Goal: Task Accomplishment & Management: Manage account settings

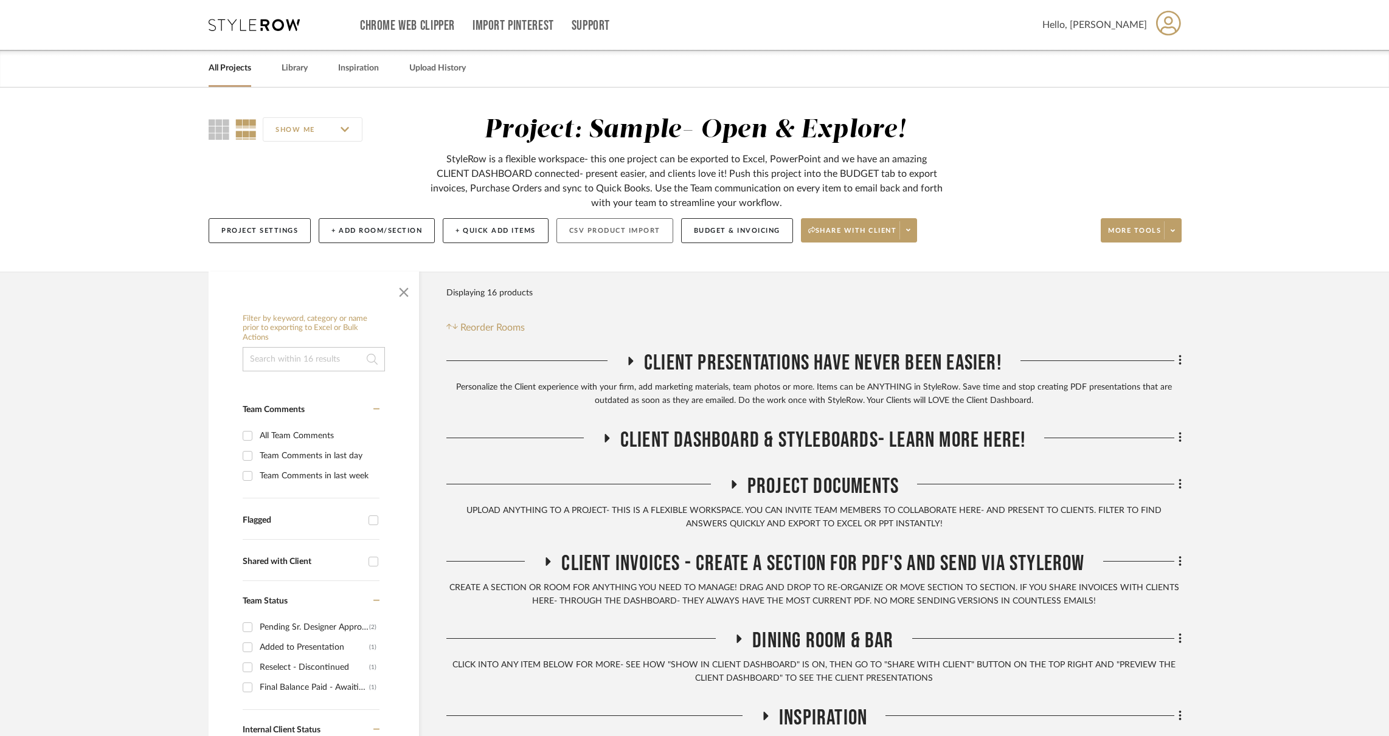
click at [596, 233] on button "CSV Product Import" at bounding box center [614, 230] width 117 height 25
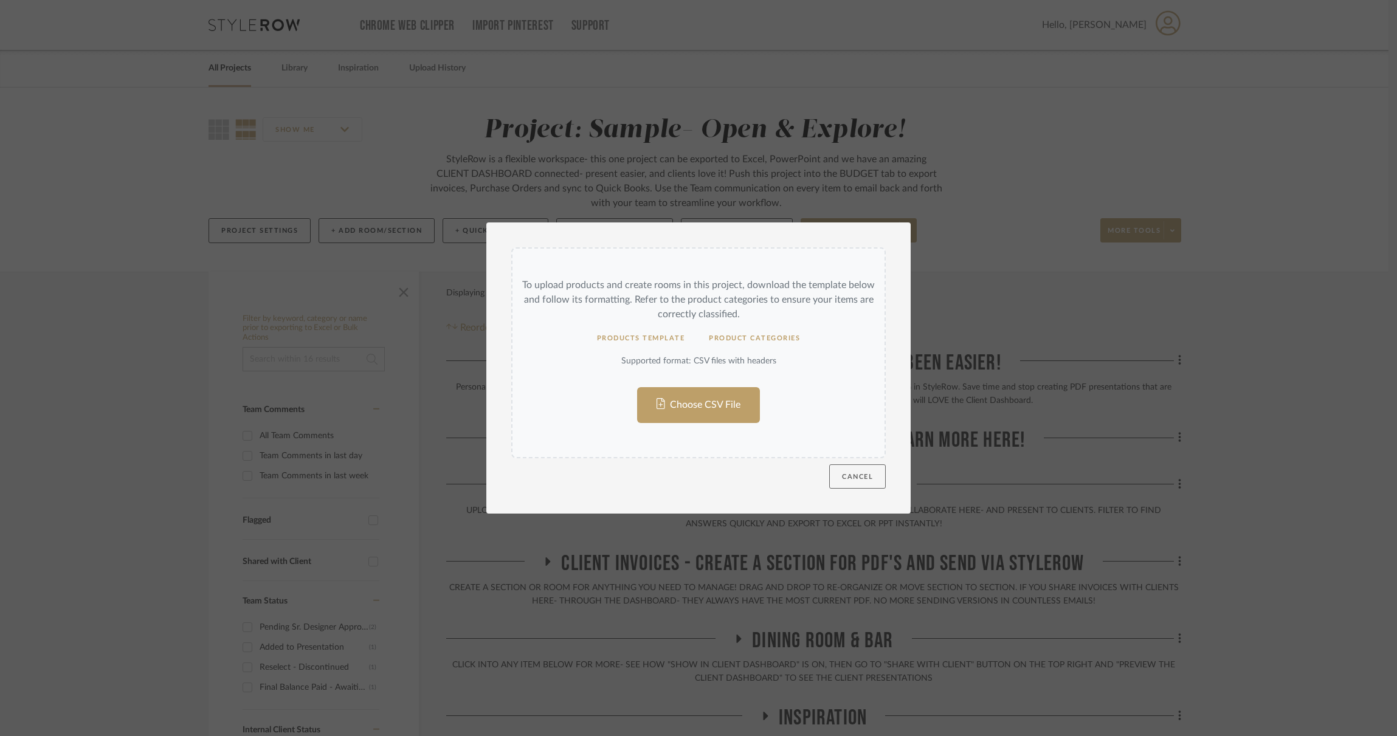
click at [852, 473] on button "Cancel" at bounding box center [857, 477] width 57 height 24
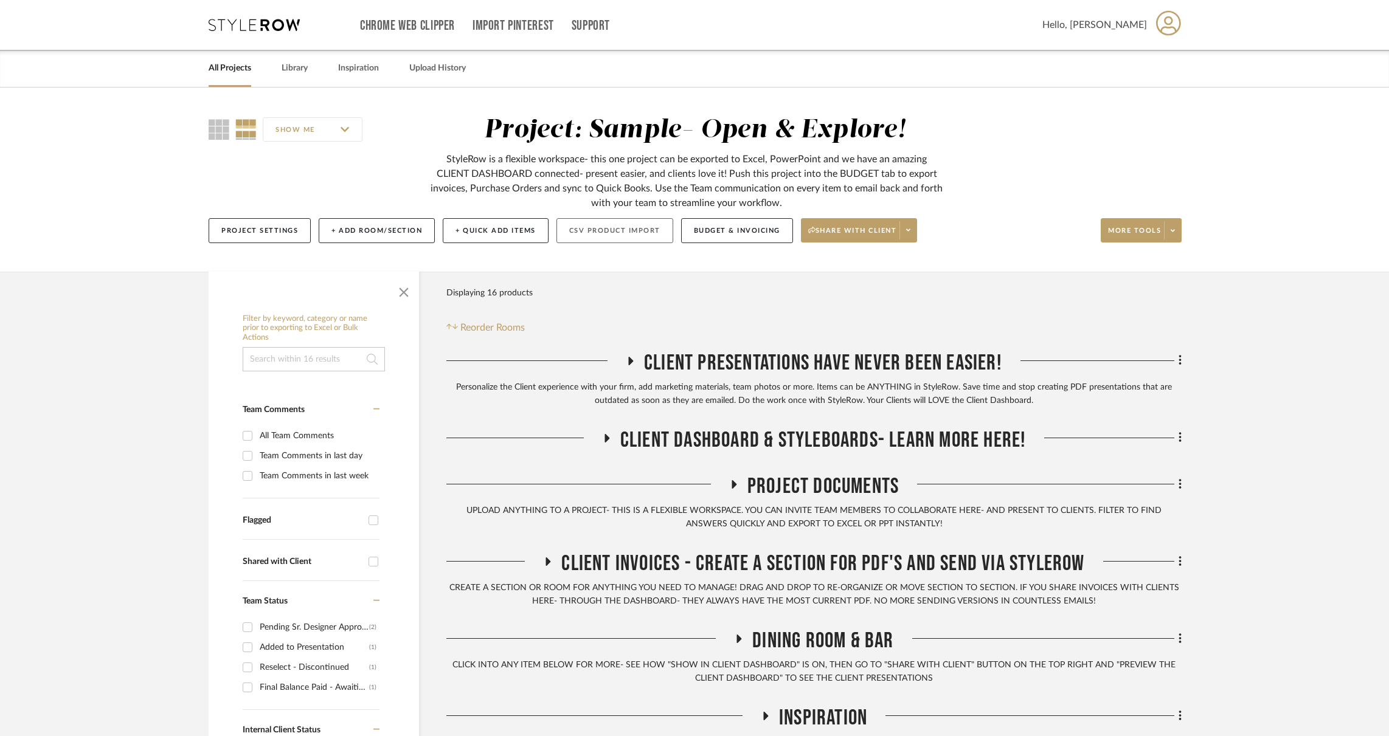
click at [620, 231] on button "CSV Product Import" at bounding box center [614, 230] width 117 height 25
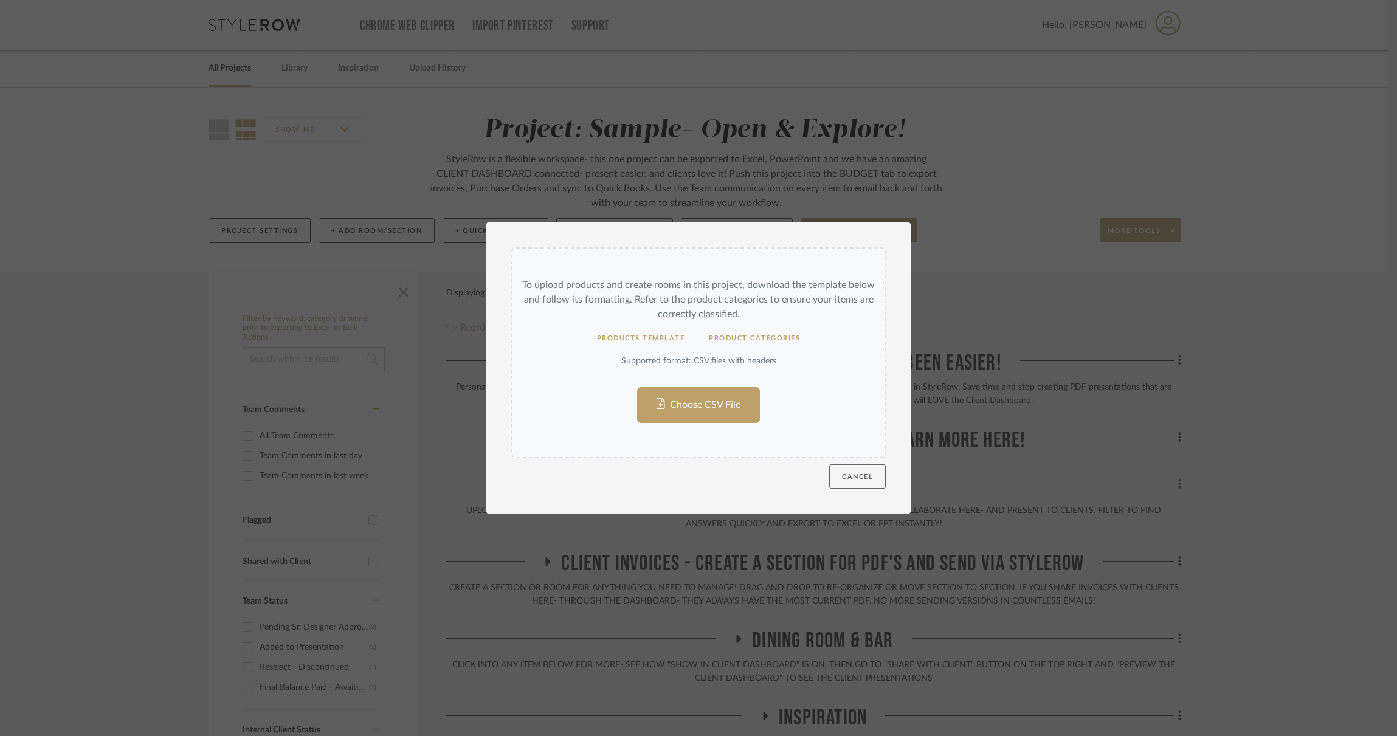
click at [847, 469] on button "Cancel" at bounding box center [857, 477] width 57 height 24
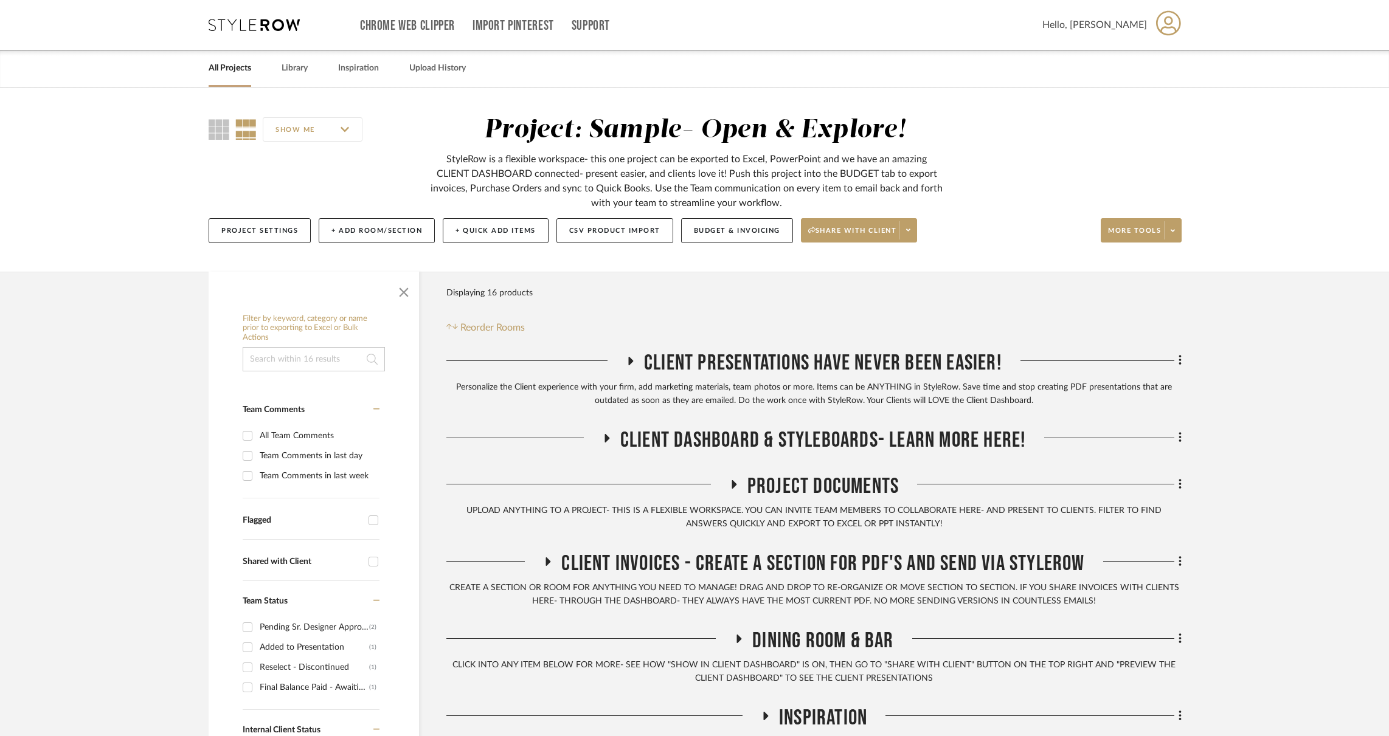
click at [742, 371] on span "Client Presentations have never been easier!" at bounding box center [823, 363] width 358 height 26
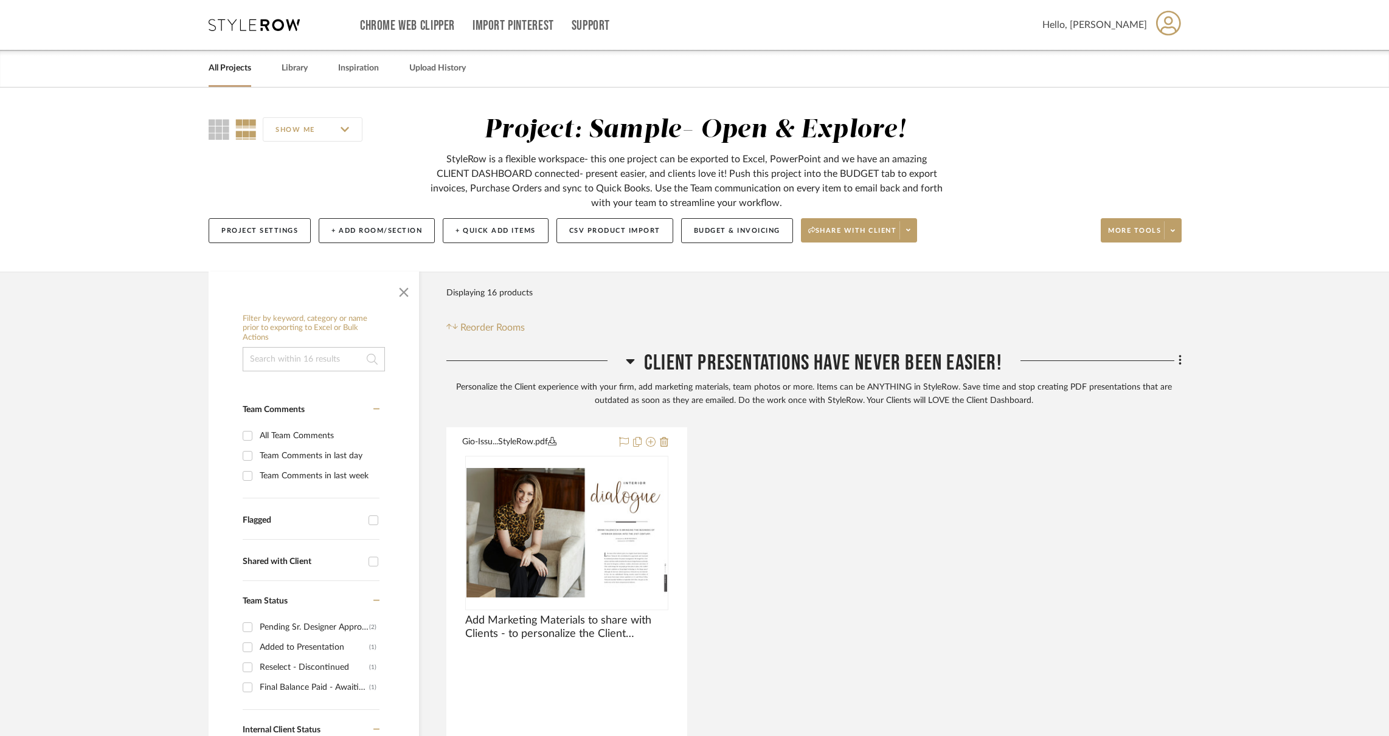
click at [722, 357] on span "Client Presentations have never been easier!" at bounding box center [823, 363] width 358 height 26
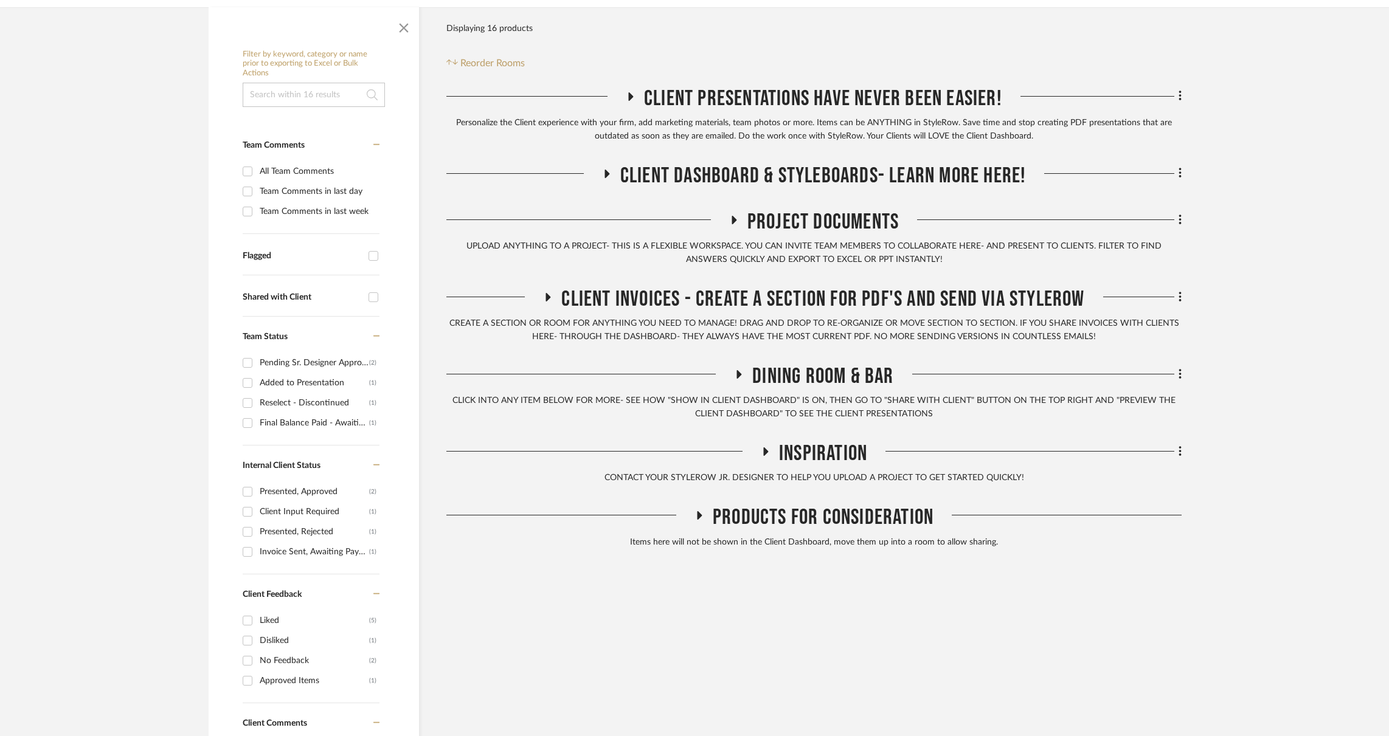
scroll to position [269, 0]
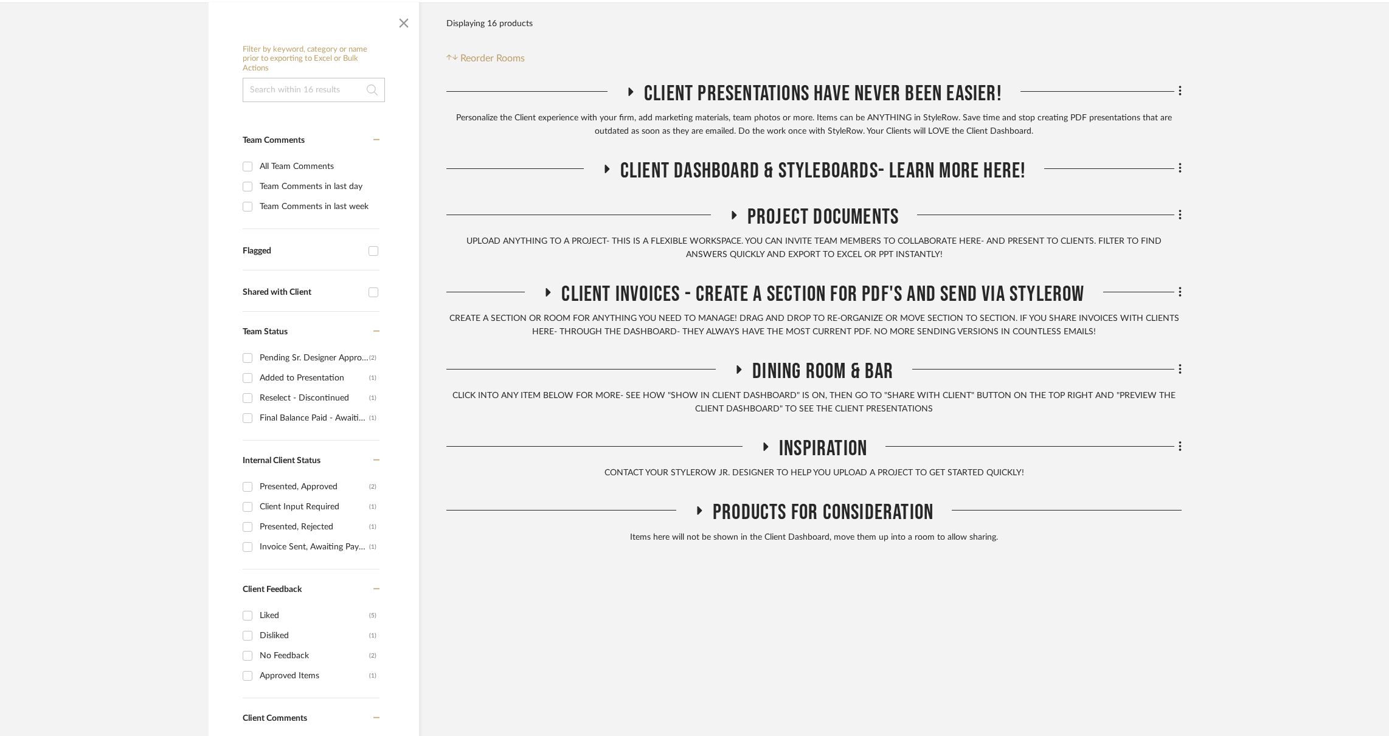
click at [782, 379] on span "Dining Room & Bar" at bounding box center [822, 372] width 141 height 26
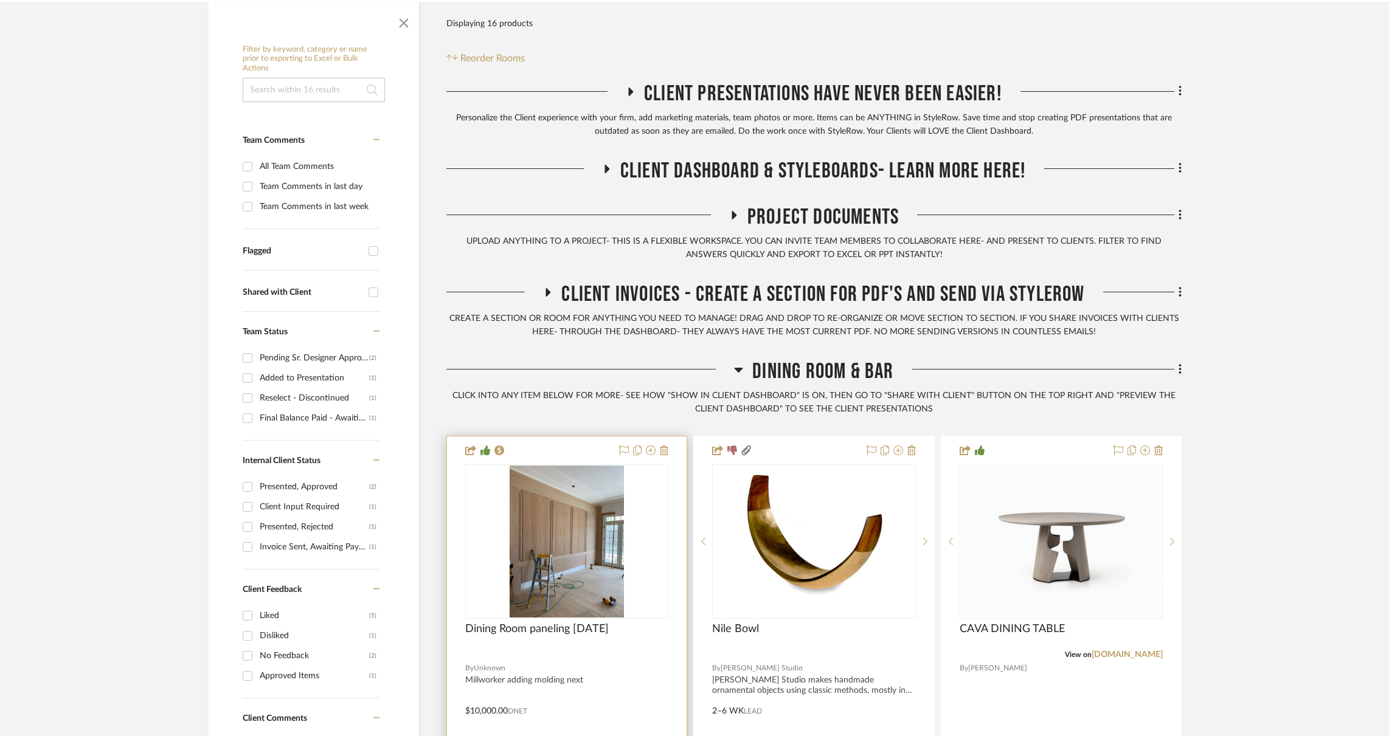
click at [571, 450] on div at bounding box center [567, 703] width 240 height 532
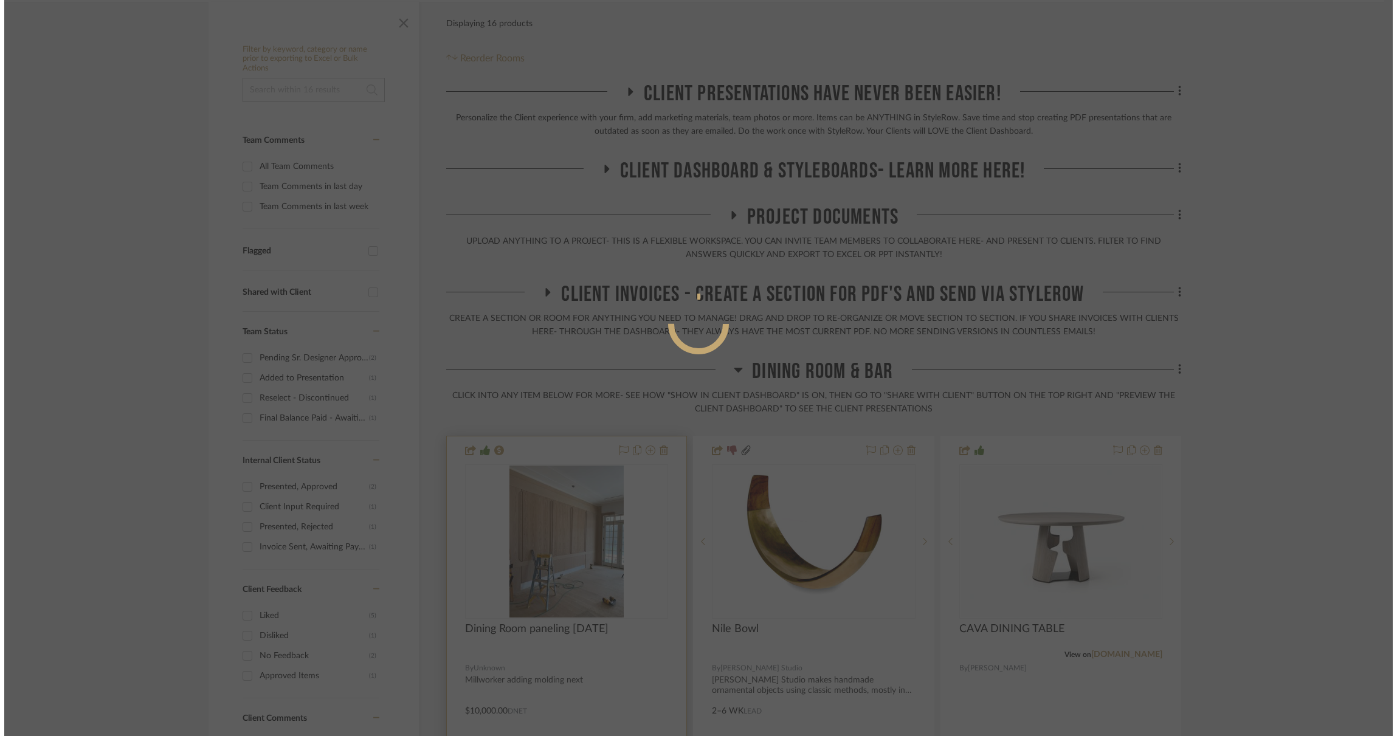
scroll to position [0, 0]
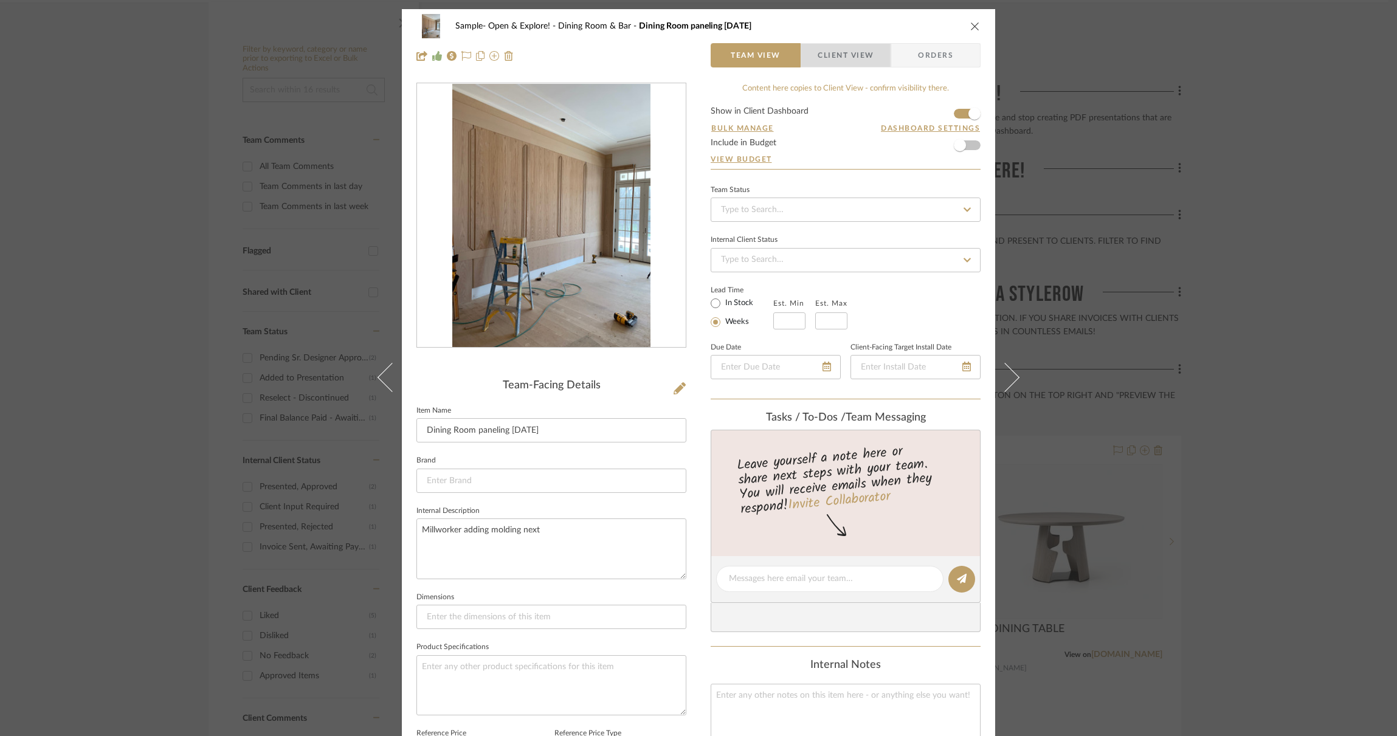
click at [838, 50] on span "Client View" at bounding box center [846, 55] width 56 height 24
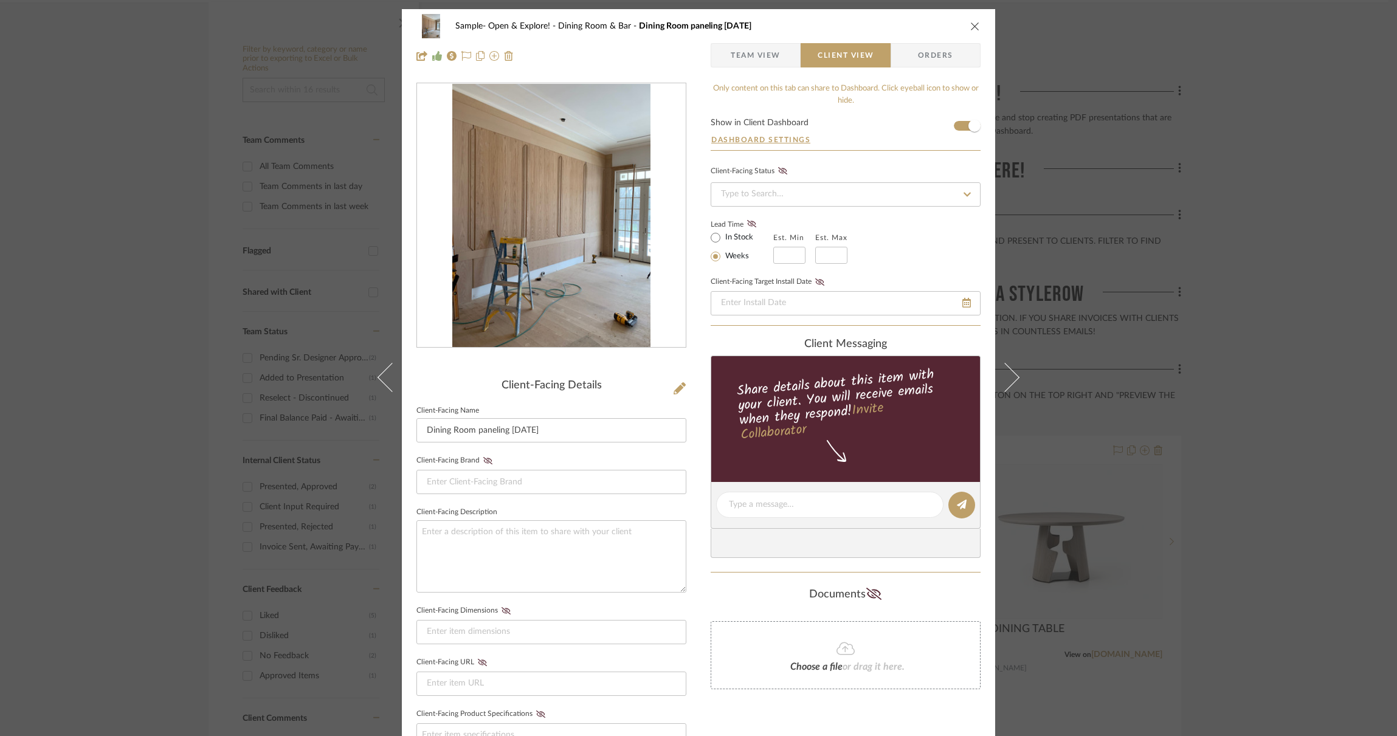
click at [776, 55] on span "Team View" at bounding box center [756, 55] width 50 height 24
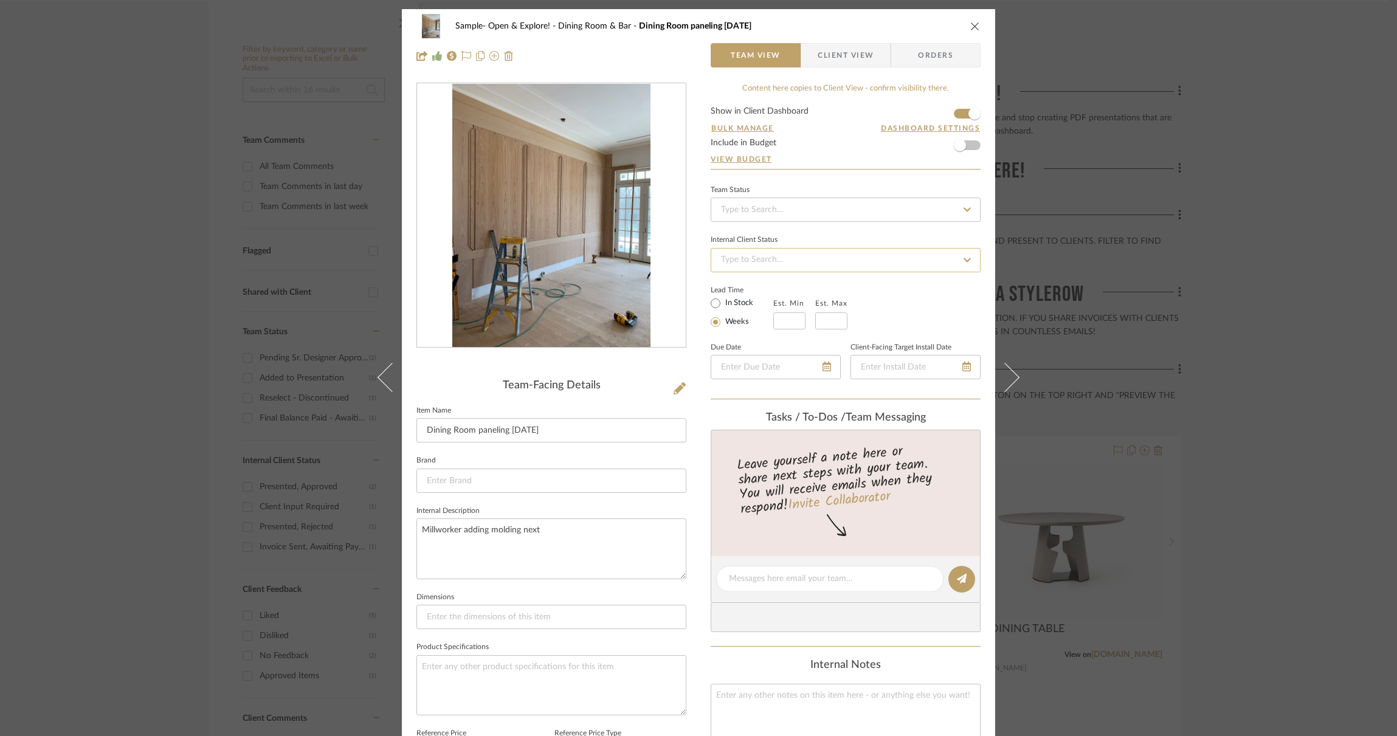
click at [835, 271] on input at bounding box center [846, 260] width 270 height 24
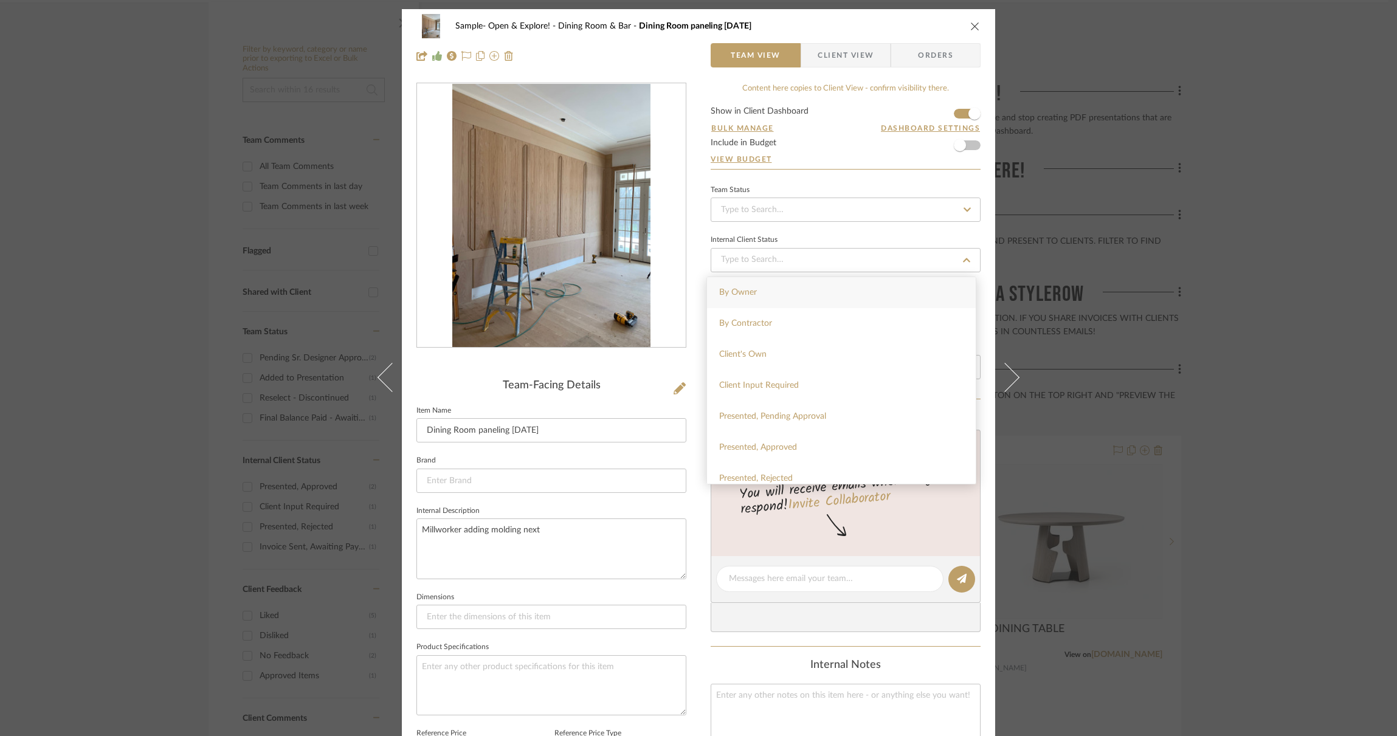
click at [830, 60] on span "Client View" at bounding box center [846, 55] width 56 height 24
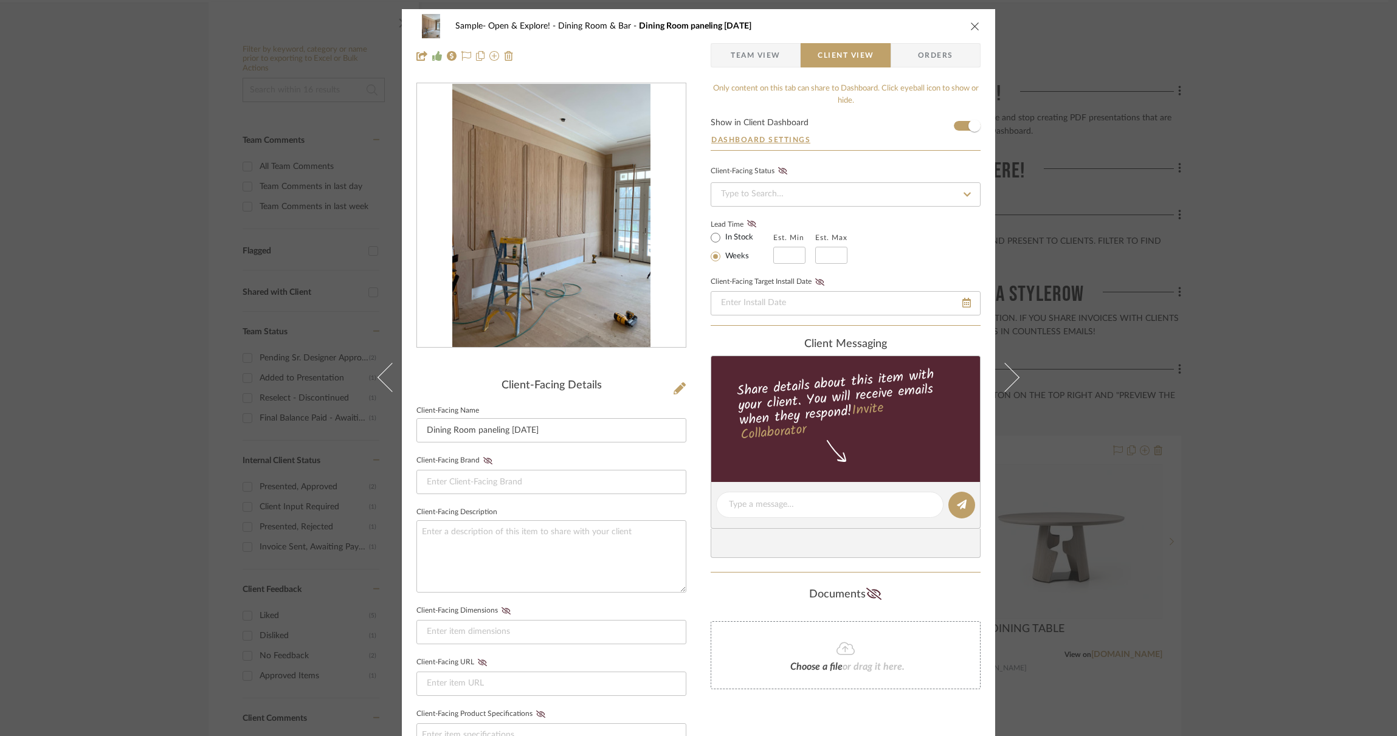
click at [962, 192] on icon at bounding box center [967, 194] width 11 height 9
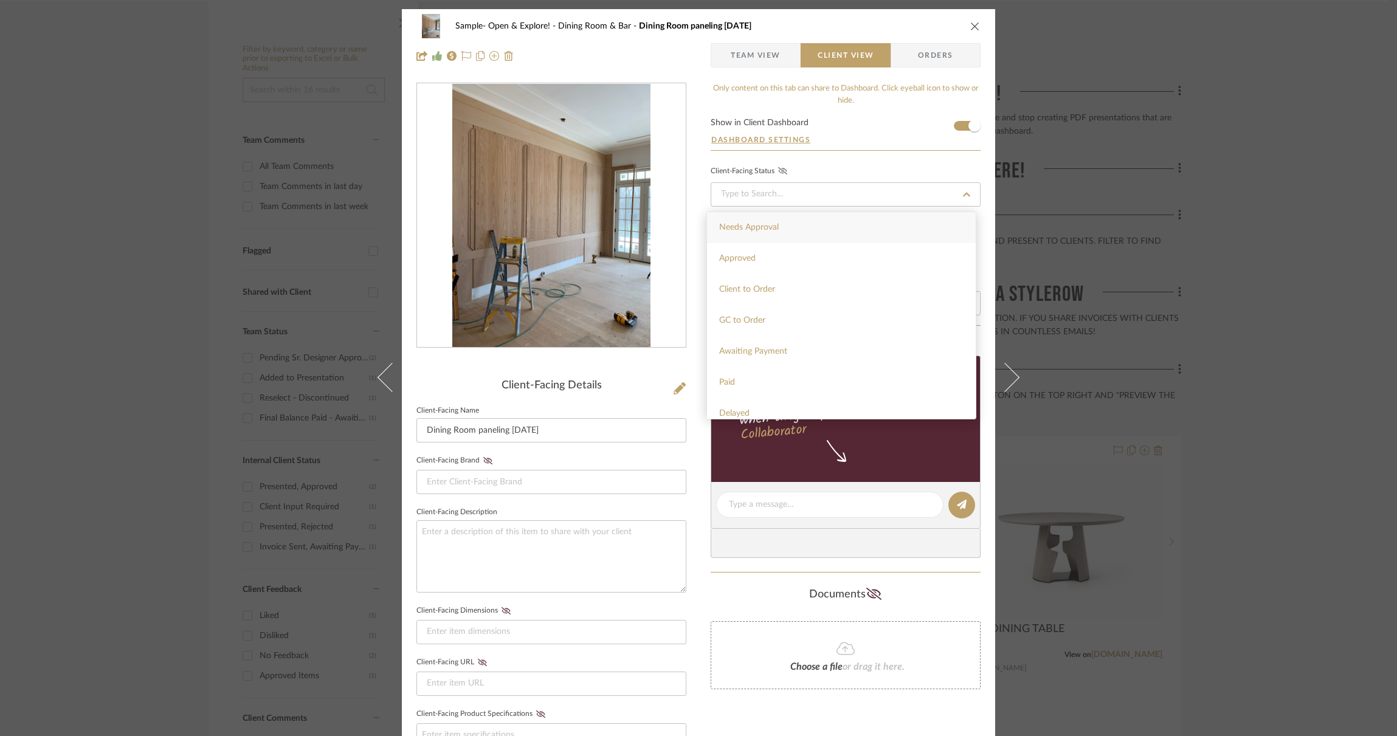
click at [783, 173] on fa-icon at bounding box center [782, 171] width 15 height 11
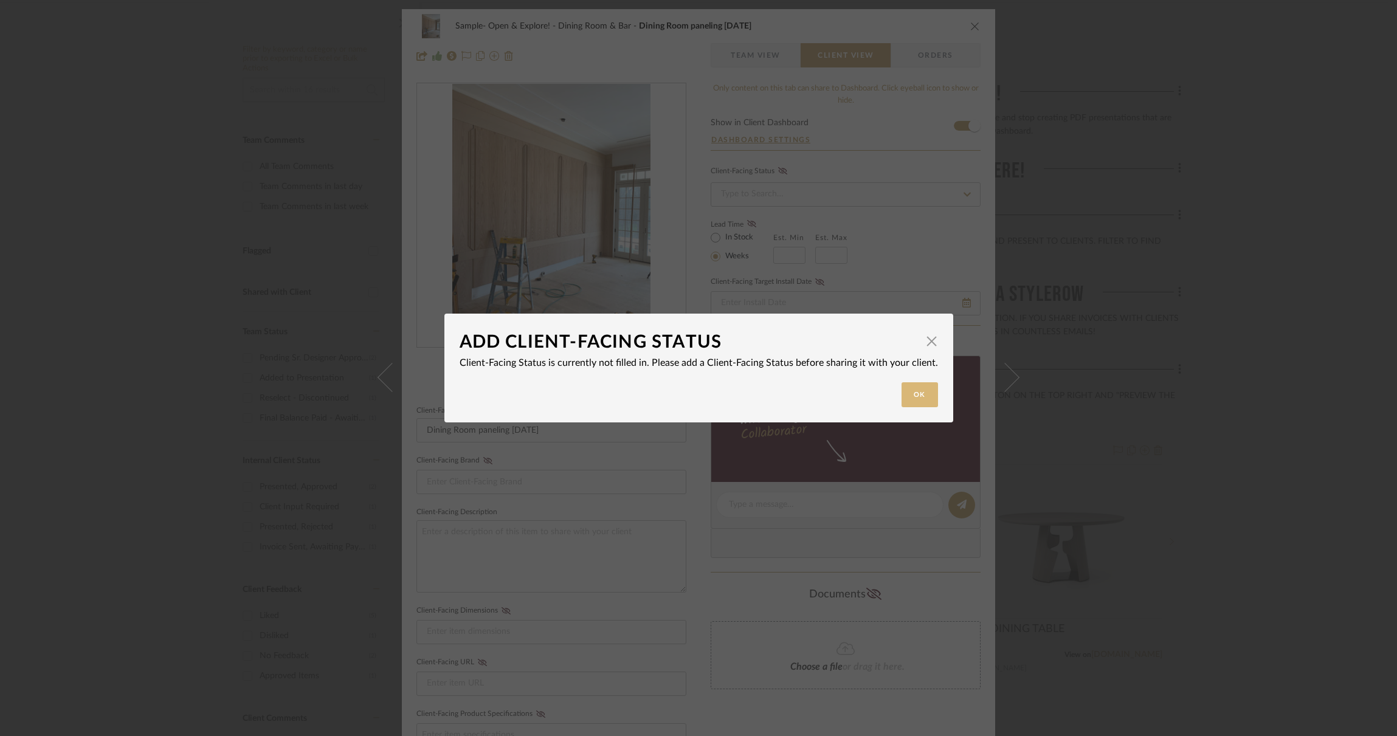
click at [919, 384] on button "Ok" at bounding box center [920, 394] width 36 height 25
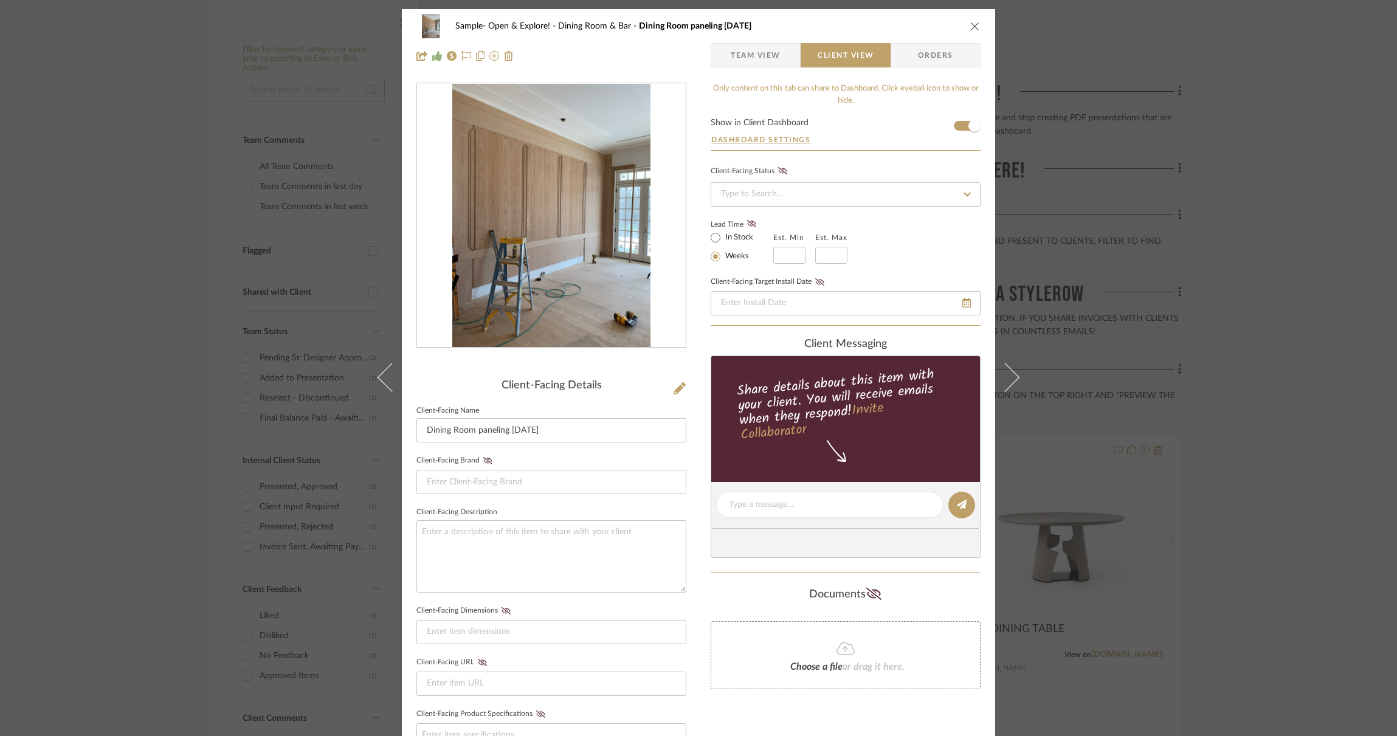
click at [964, 195] on icon at bounding box center [967, 194] width 7 height 4
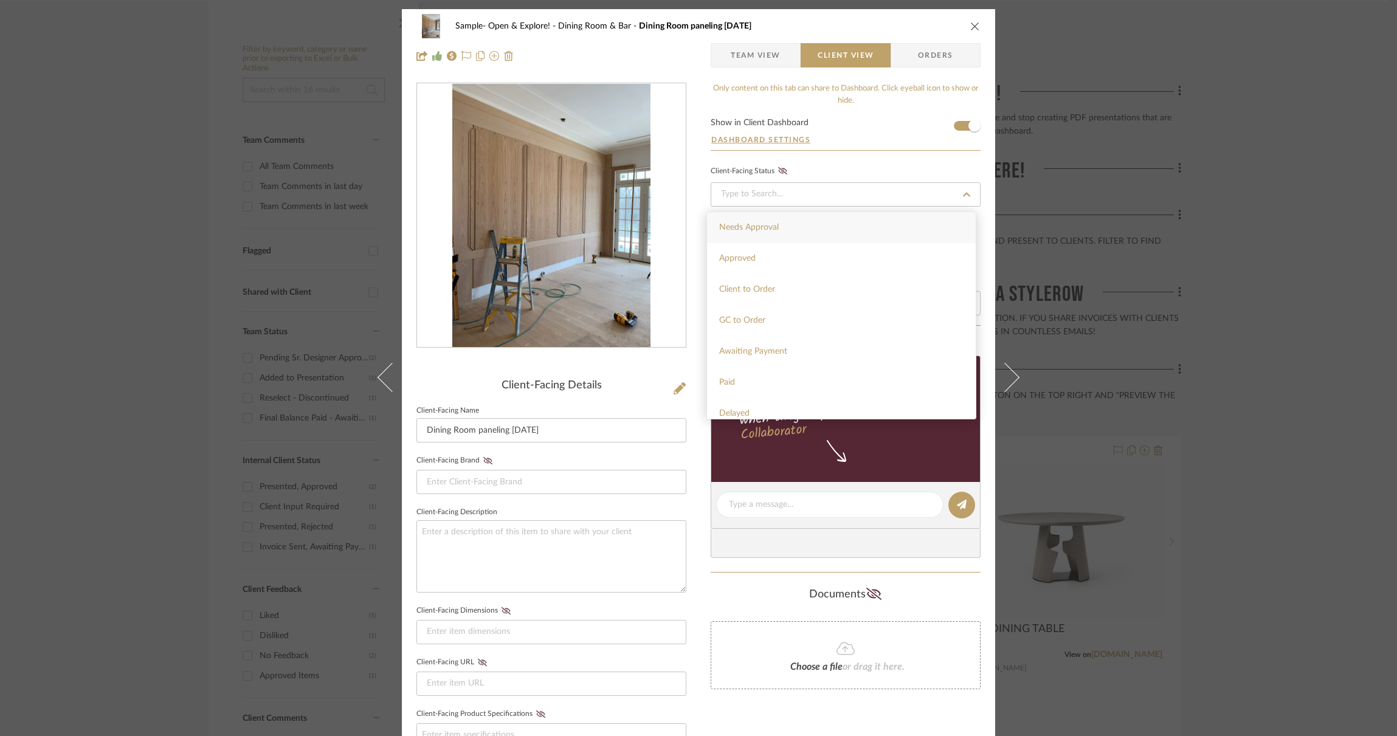
click at [916, 46] on span "Orders" at bounding box center [936, 55] width 62 height 24
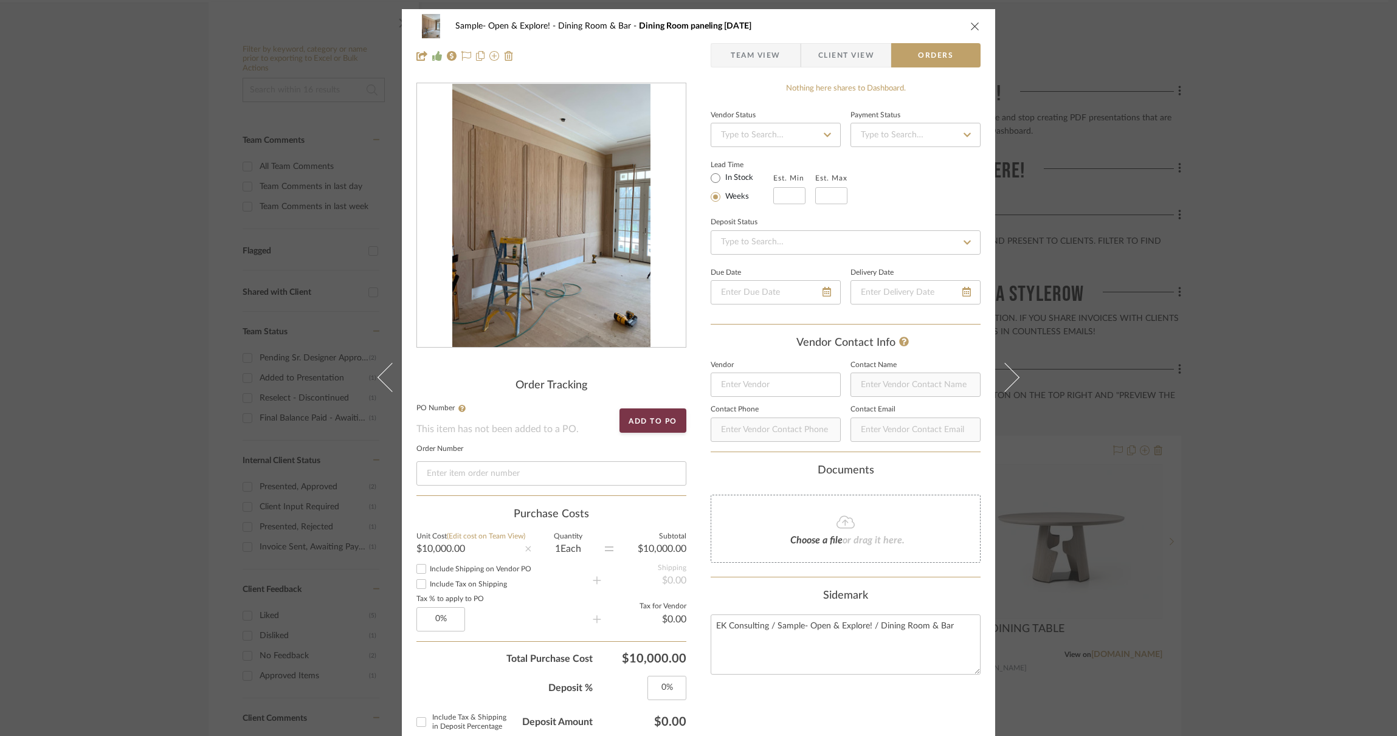
click at [964, 240] on icon at bounding box center [967, 242] width 11 height 9
click at [751, 58] on span "Team View" at bounding box center [756, 55] width 50 height 24
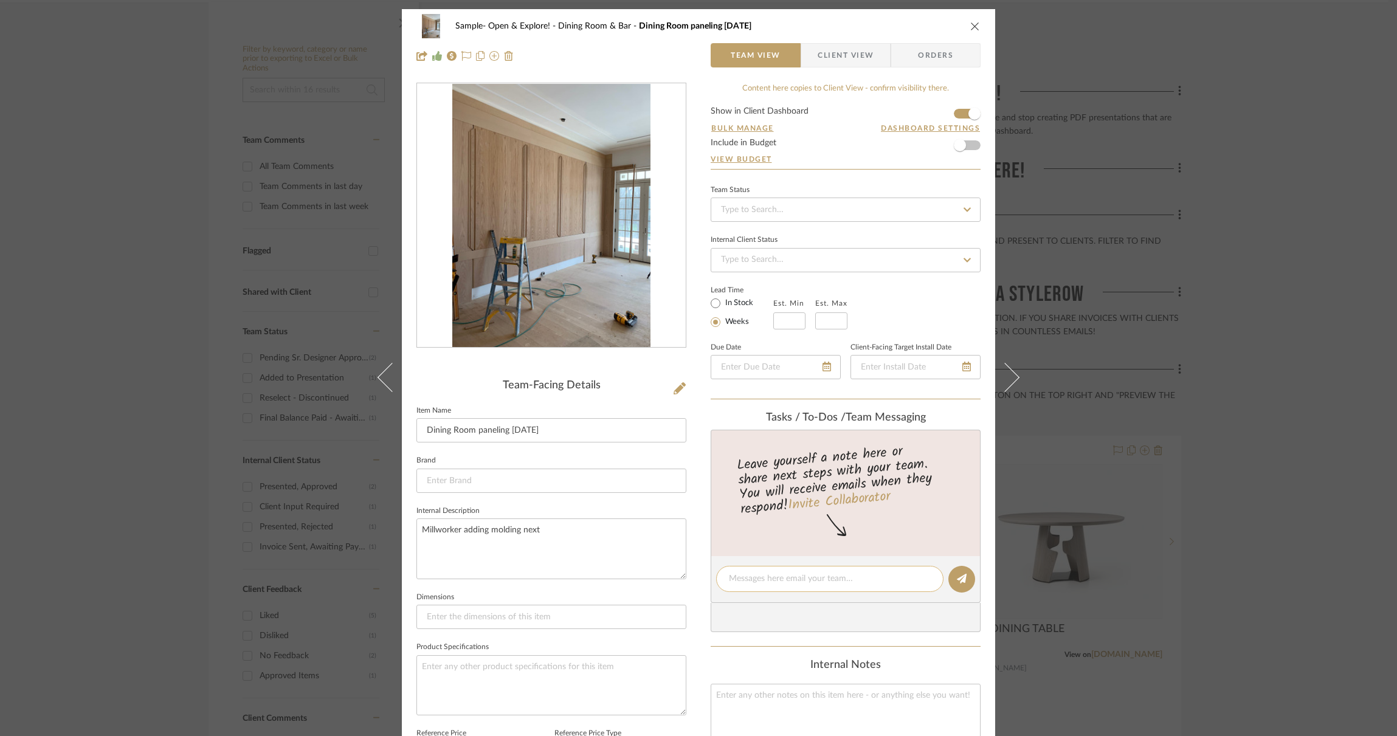
click at [887, 581] on textarea at bounding box center [830, 579] width 202 height 13
click at [910, 422] on div "Tasks / To-Dos / team Messaging" at bounding box center [846, 418] width 270 height 13
click at [972, 28] on icon "close" at bounding box center [975, 26] width 10 height 10
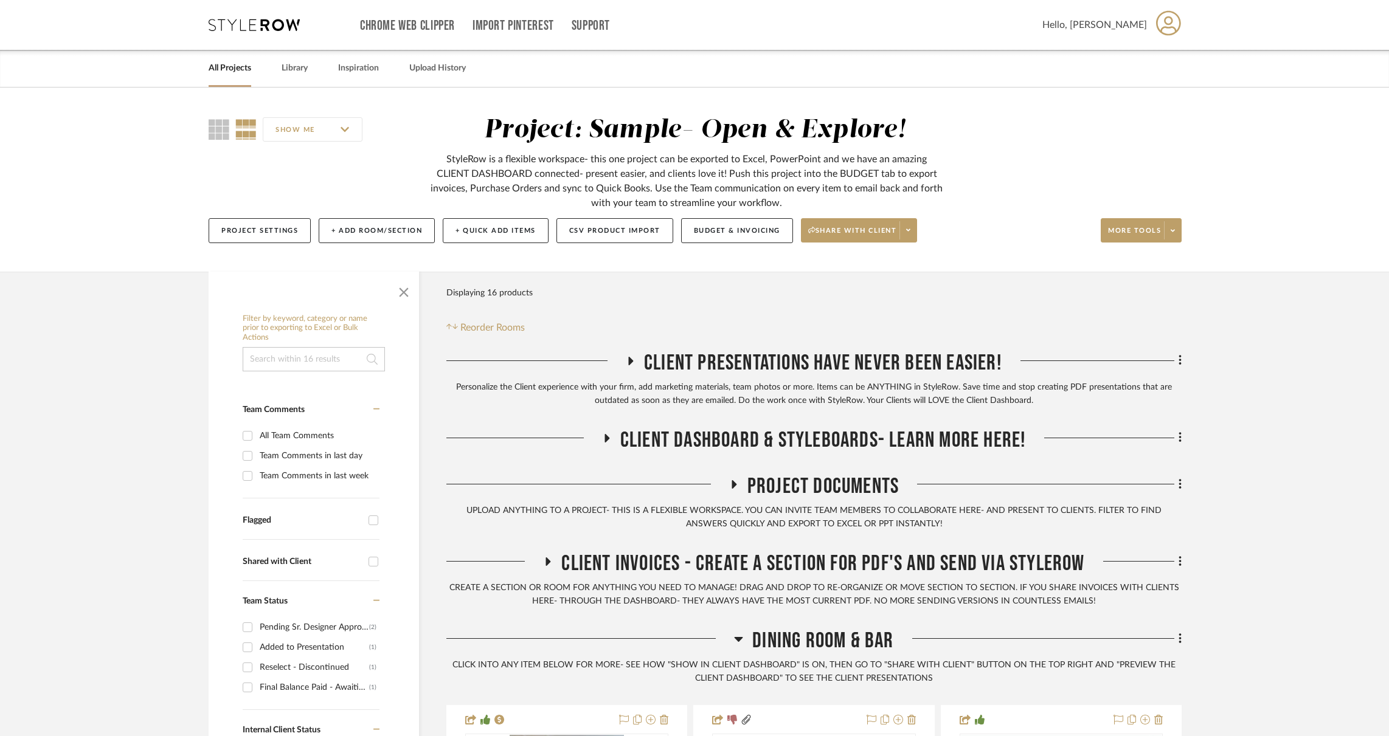
click at [1161, 27] on icon at bounding box center [1168, 23] width 25 height 26
click at [1144, 65] on mat-expansion-panel-header "EK Consulting" at bounding box center [1152, 58] width 99 height 29
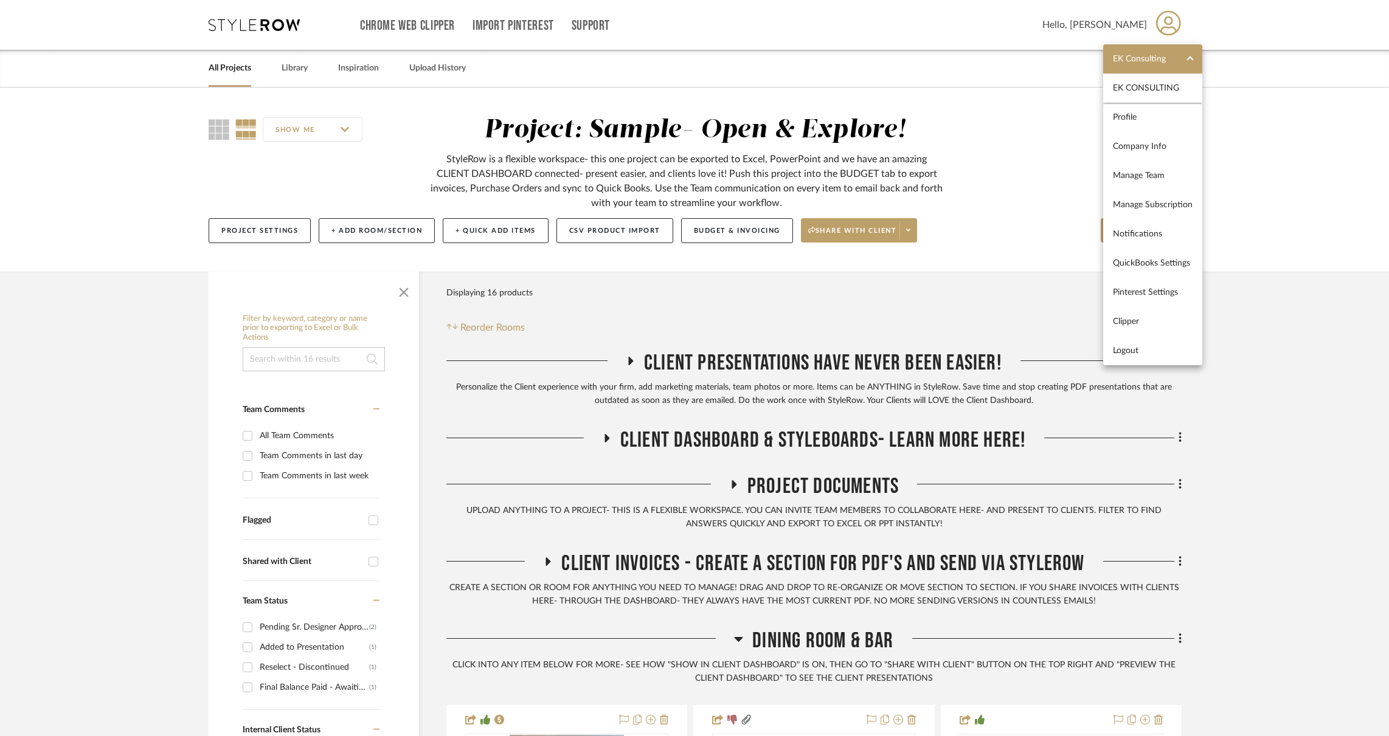
click at [964, 118] on div at bounding box center [694, 368] width 1389 height 736
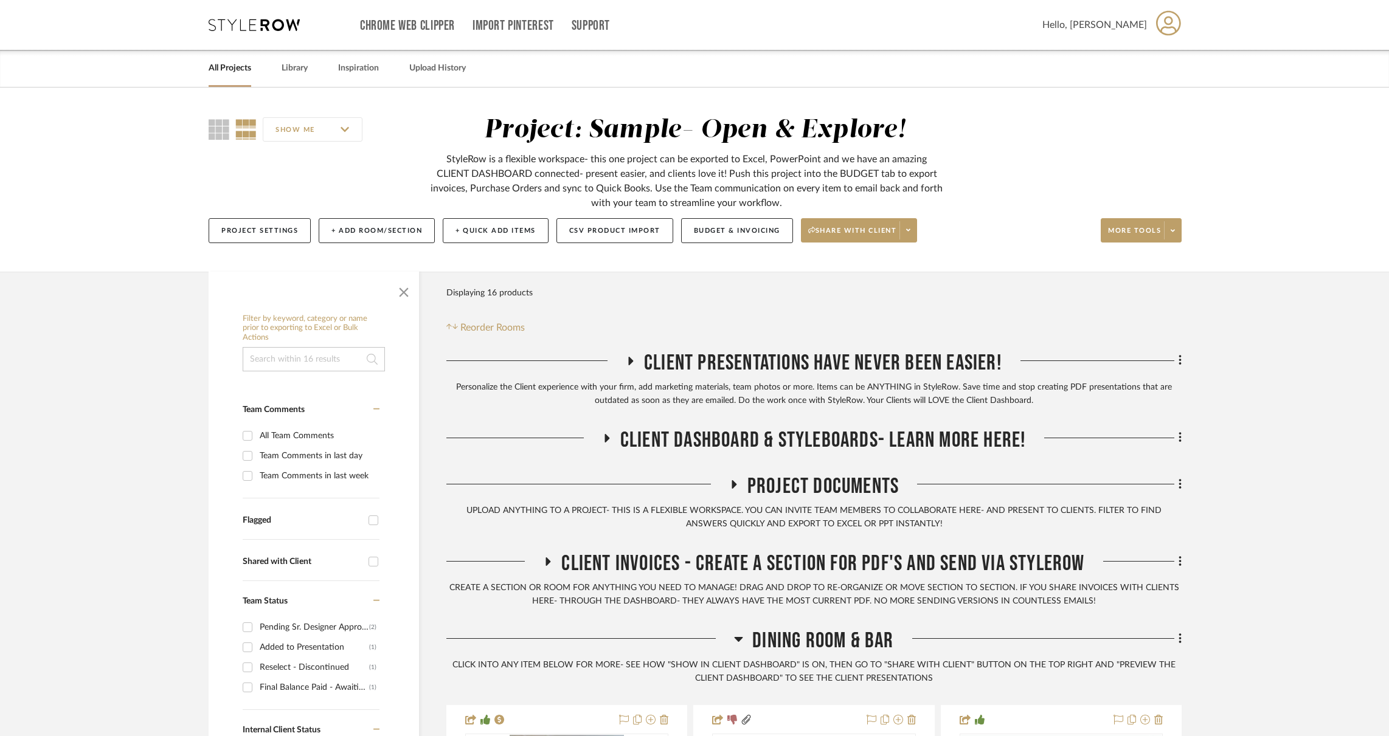
click at [234, 73] on link "All Projects" at bounding box center [230, 68] width 43 height 16
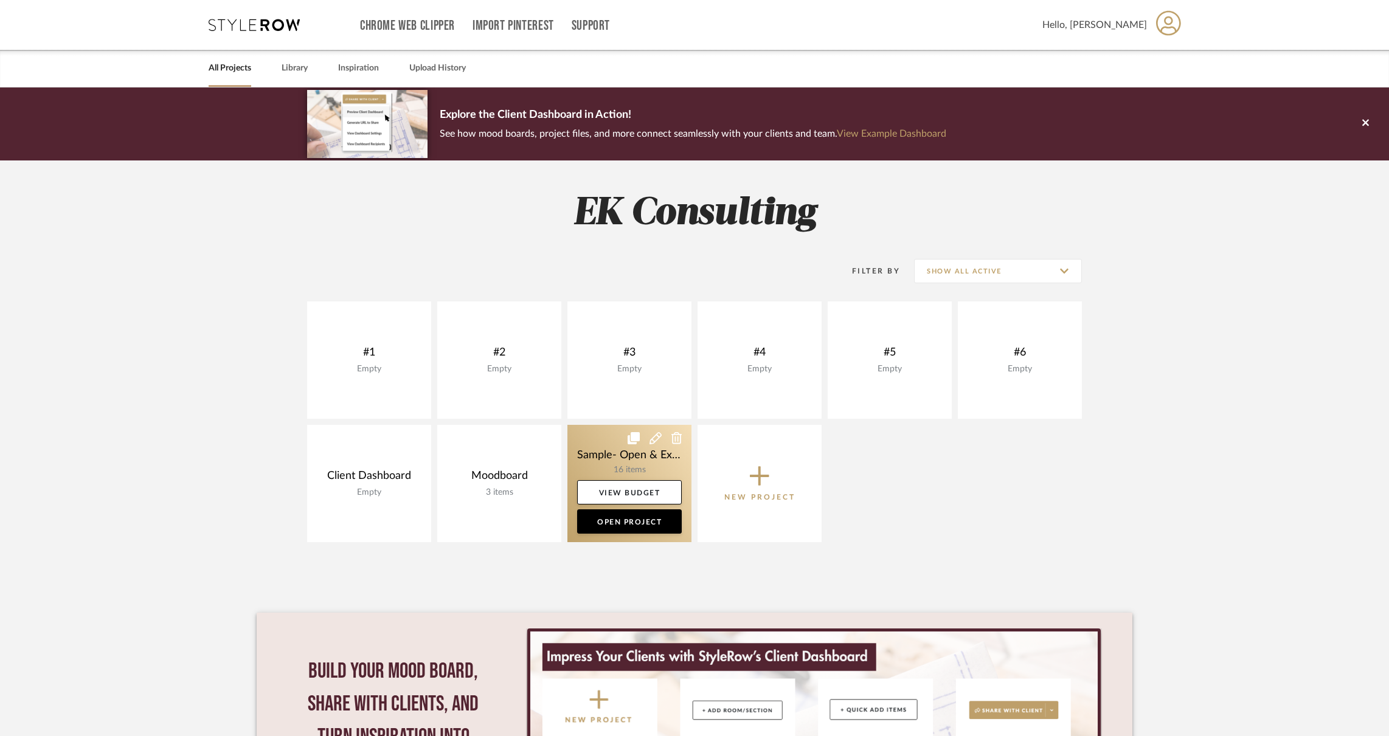
click at [604, 457] on link at bounding box center [629, 483] width 124 height 117
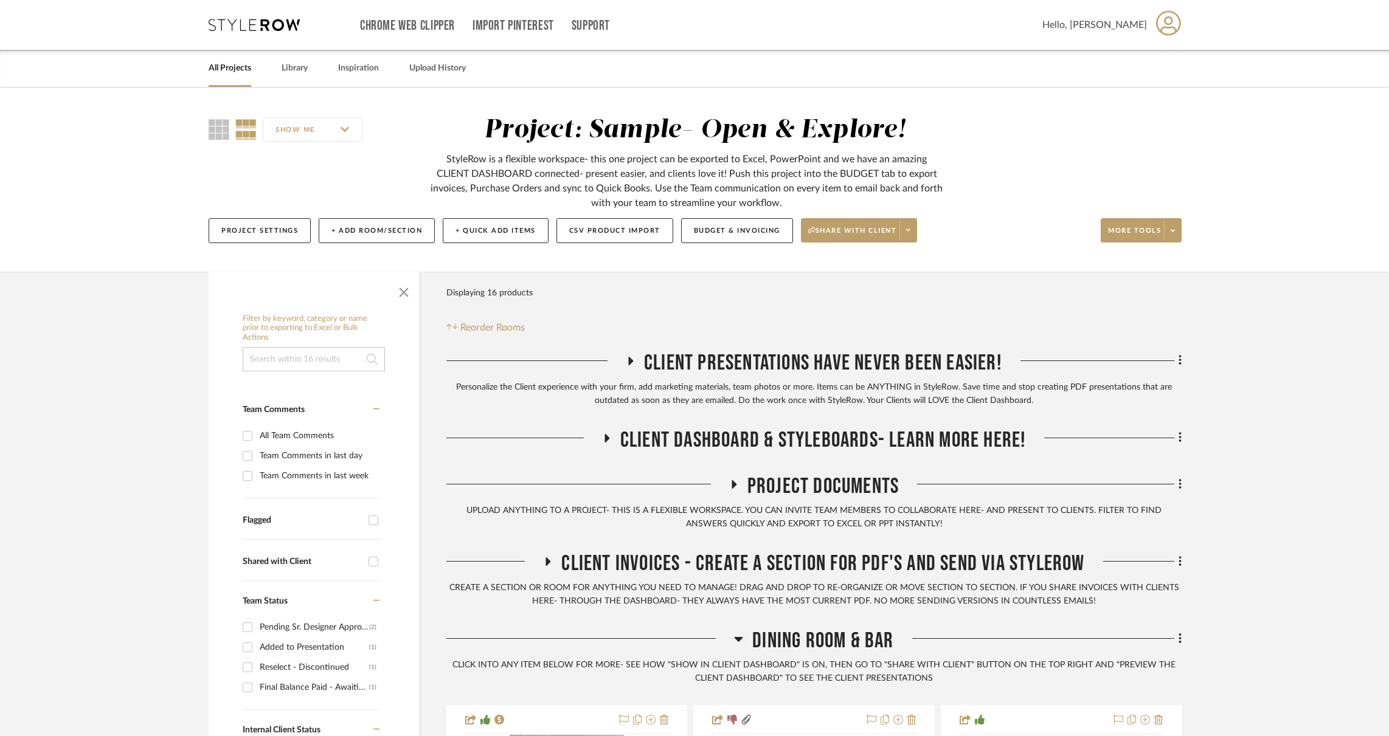
click at [1160, 18] on icon at bounding box center [1168, 23] width 25 height 26
click at [1149, 55] on mat-panel-title "EK Consulting" at bounding box center [1145, 59] width 65 height 10
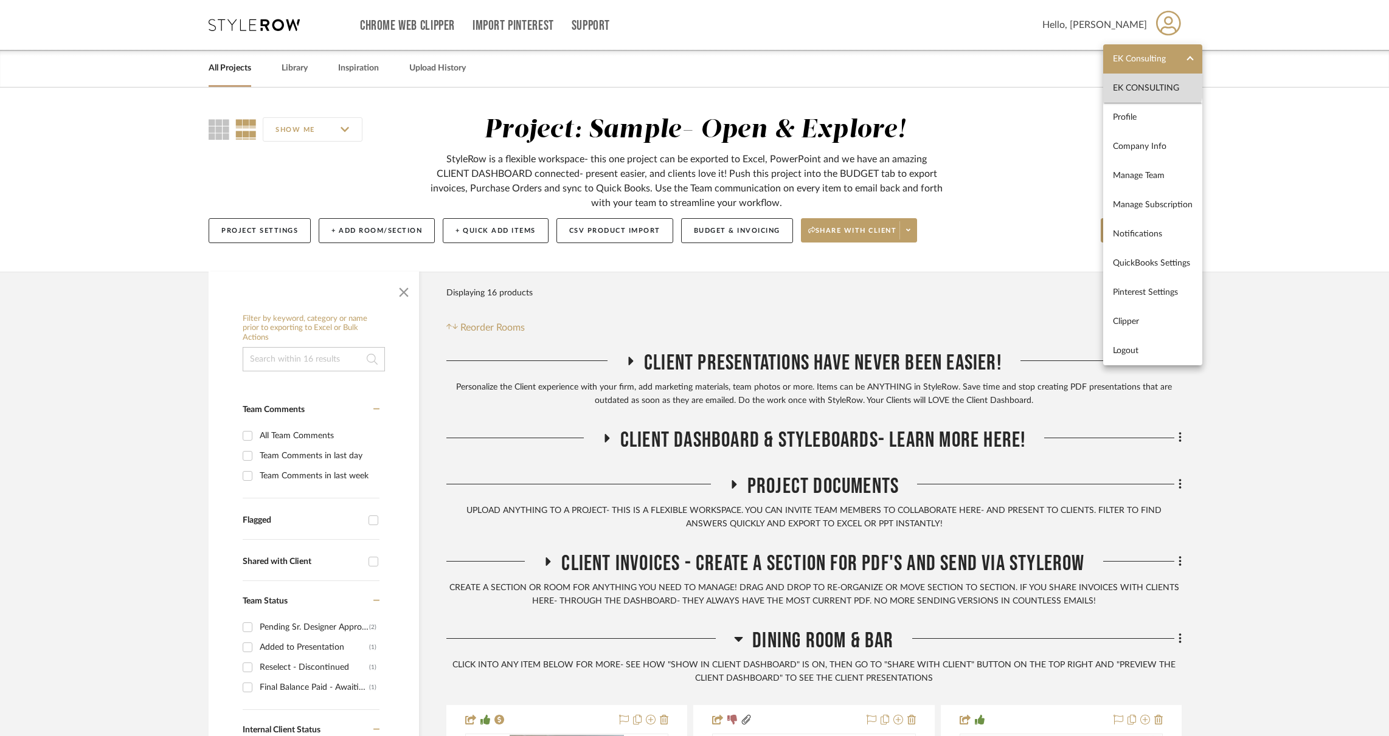
click at [1147, 86] on span "EK Consulting" at bounding box center [1153, 88] width 80 height 10
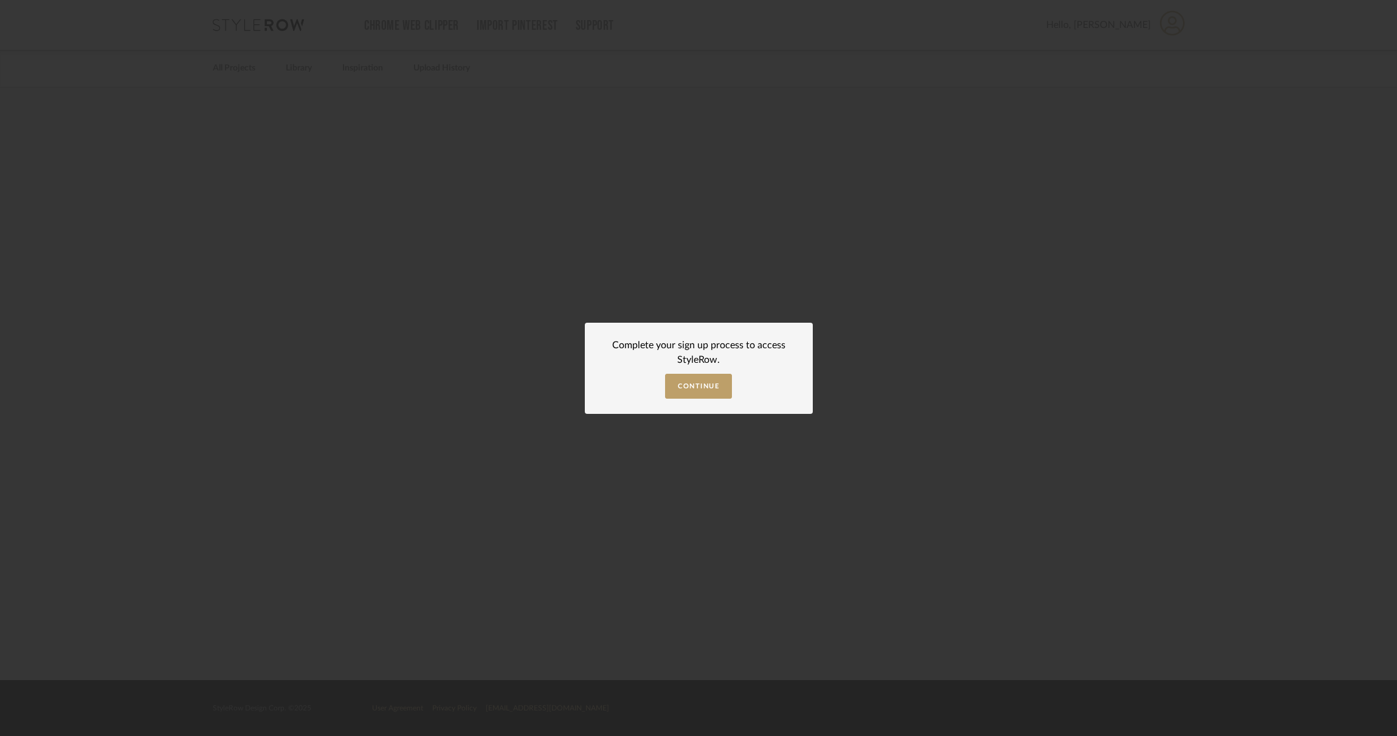
click at [703, 399] on dialog-content "Complete your sign up process to access StyleRow. Continue" at bounding box center [699, 368] width 228 height 91
click at [701, 385] on span "Continue" at bounding box center [698, 386] width 41 height 7
click at [679, 375] on button "Continue" at bounding box center [698, 386] width 67 height 25
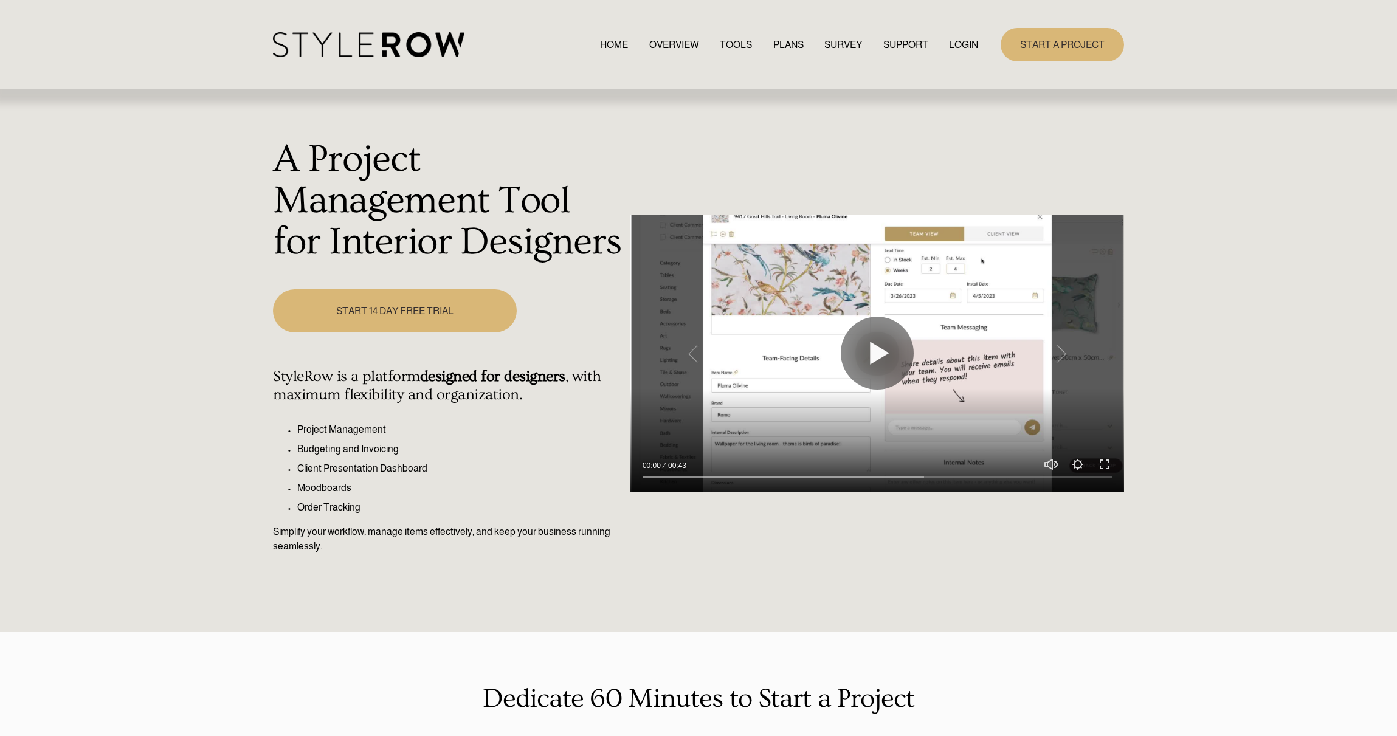
click at [952, 48] on link "LOGIN" at bounding box center [963, 44] width 29 height 16
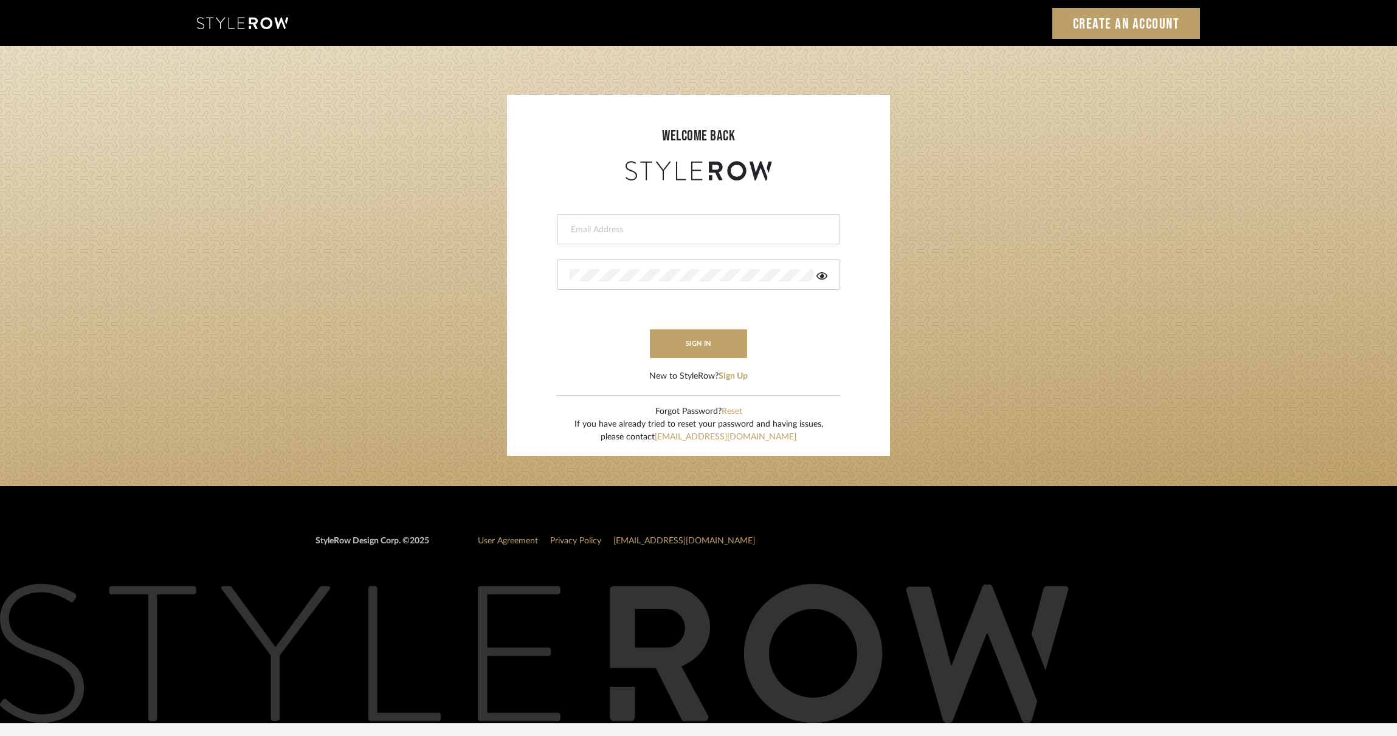
click at [640, 225] on input "email" at bounding box center [697, 230] width 255 height 12
type input "ek@stylerow.com"
click at [708, 338] on button "sign in" at bounding box center [698, 344] width 97 height 29
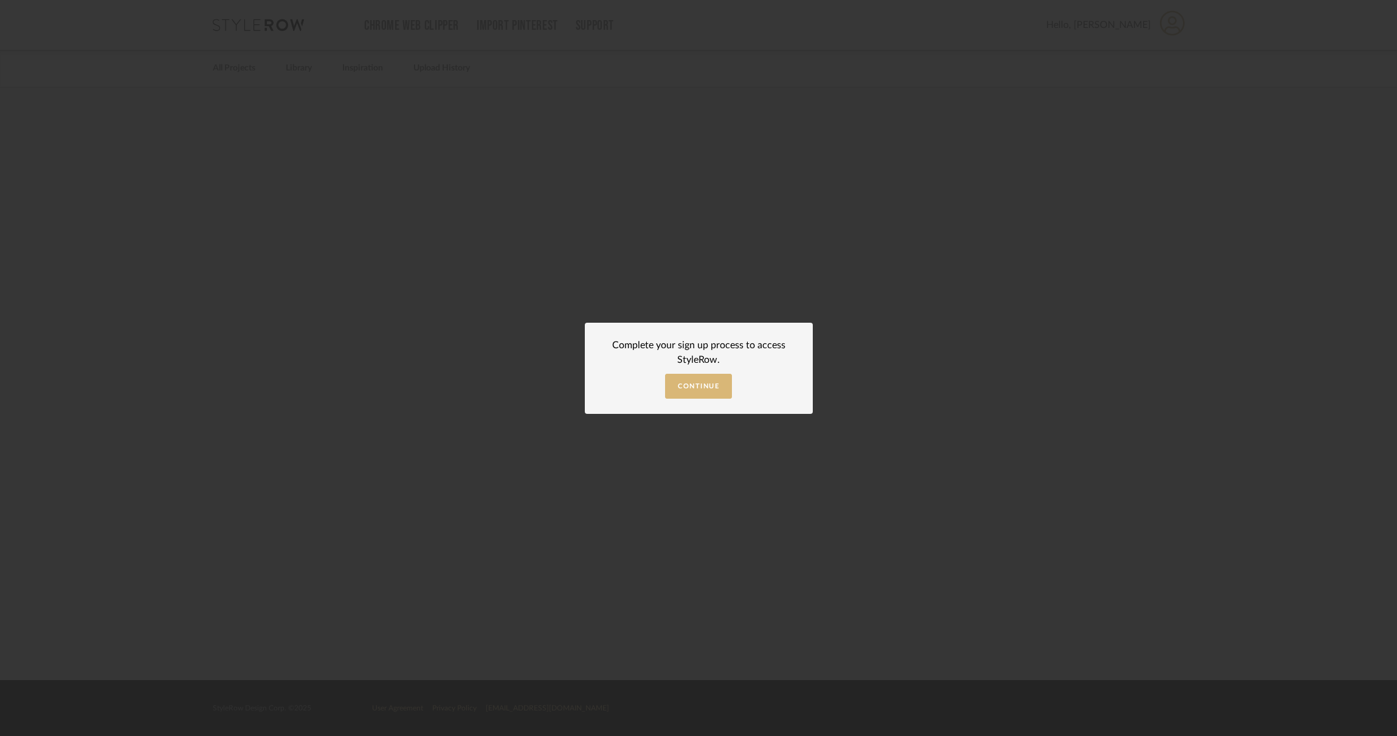
click at [708, 385] on span "Continue" at bounding box center [698, 386] width 41 height 7
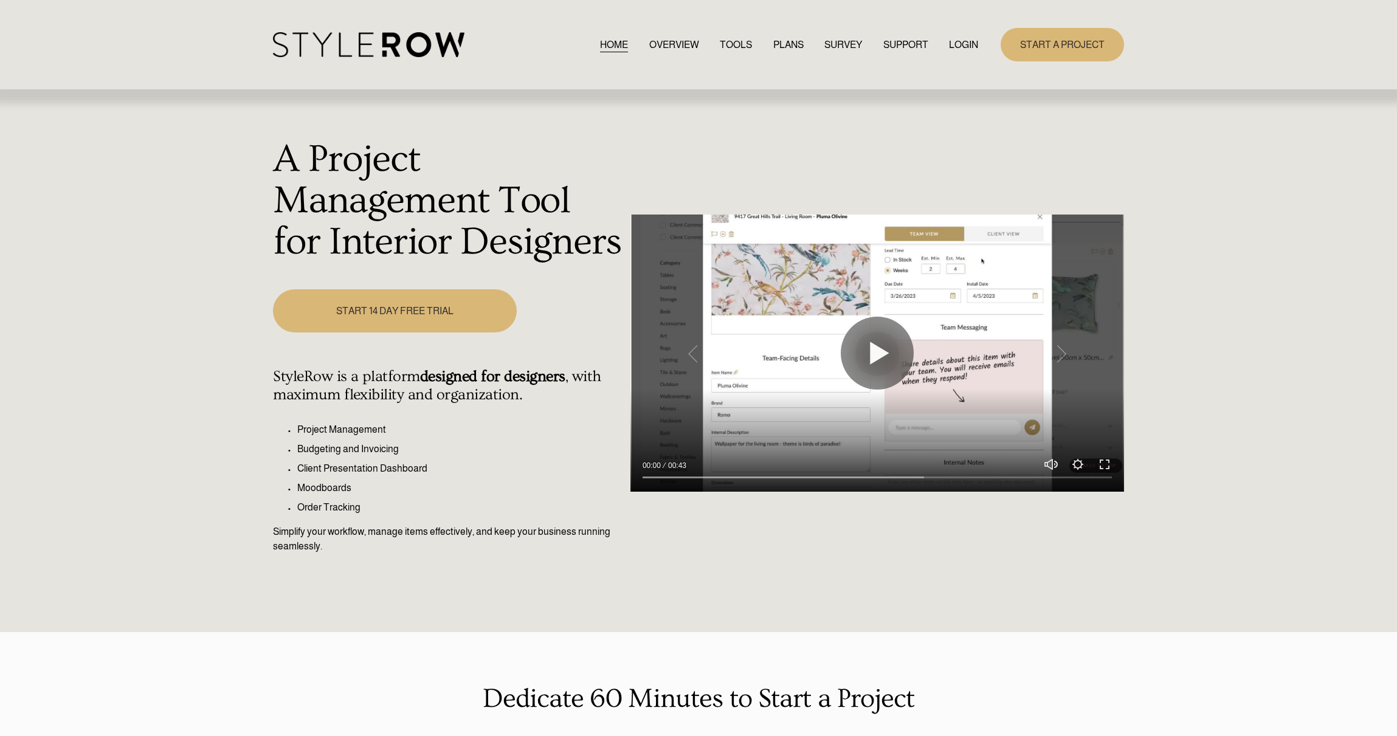
click at [955, 38] on link "LOGIN" at bounding box center [963, 44] width 29 height 16
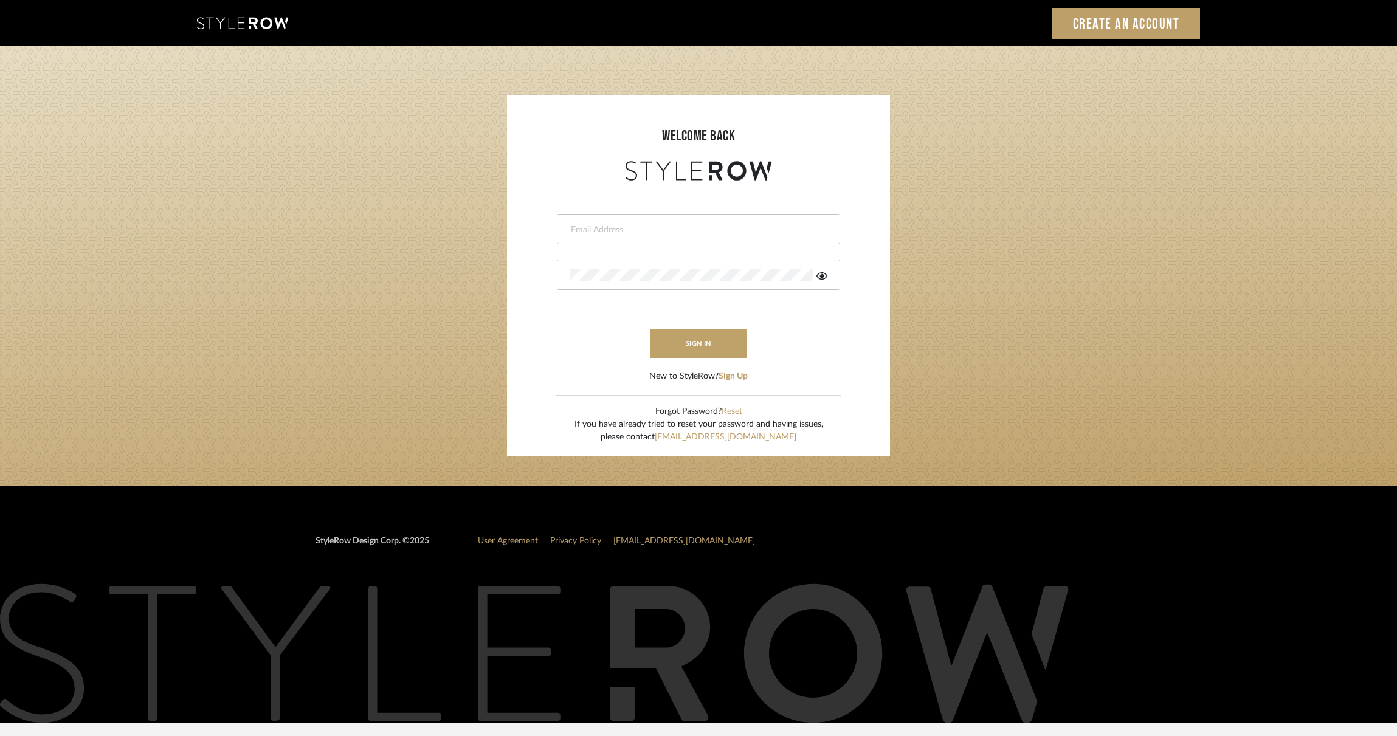
click at [691, 231] on input "email" at bounding box center [697, 230] width 255 height 12
type input "ek@stylerow.com"
click at [700, 339] on button "sign in" at bounding box center [698, 344] width 97 height 29
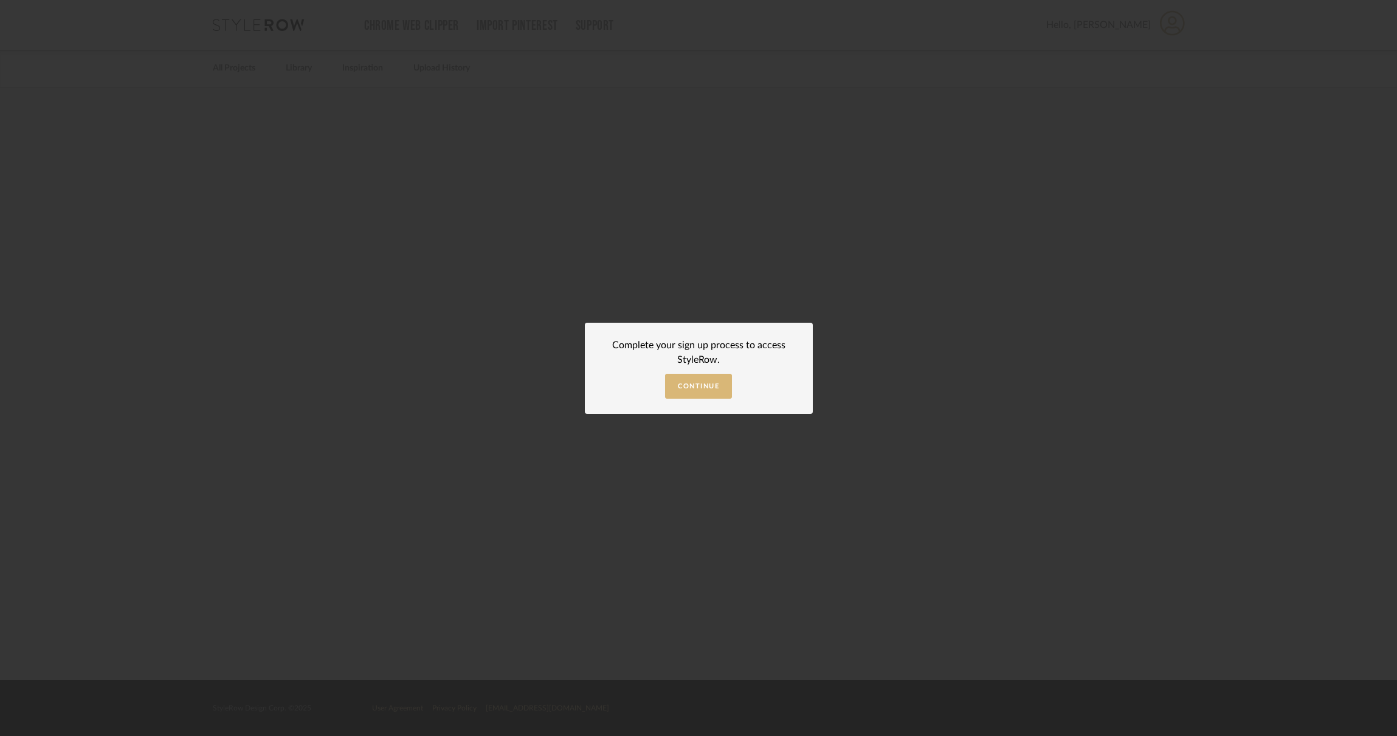
click at [714, 385] on span "Continue" at bounding box center [698, 386] width 41 height 7
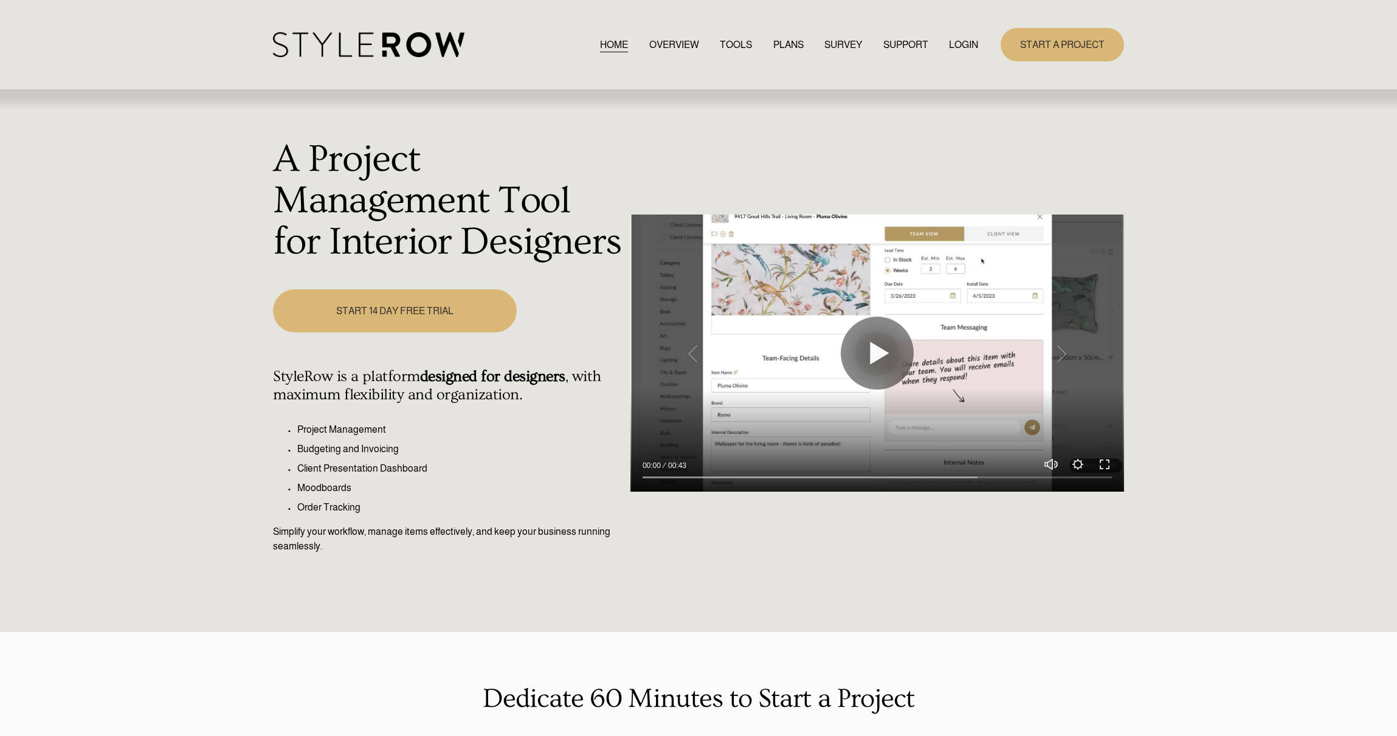
click at [953, 45] on link "LOGIN" at bounding box center [963, 44] width 29 height 16
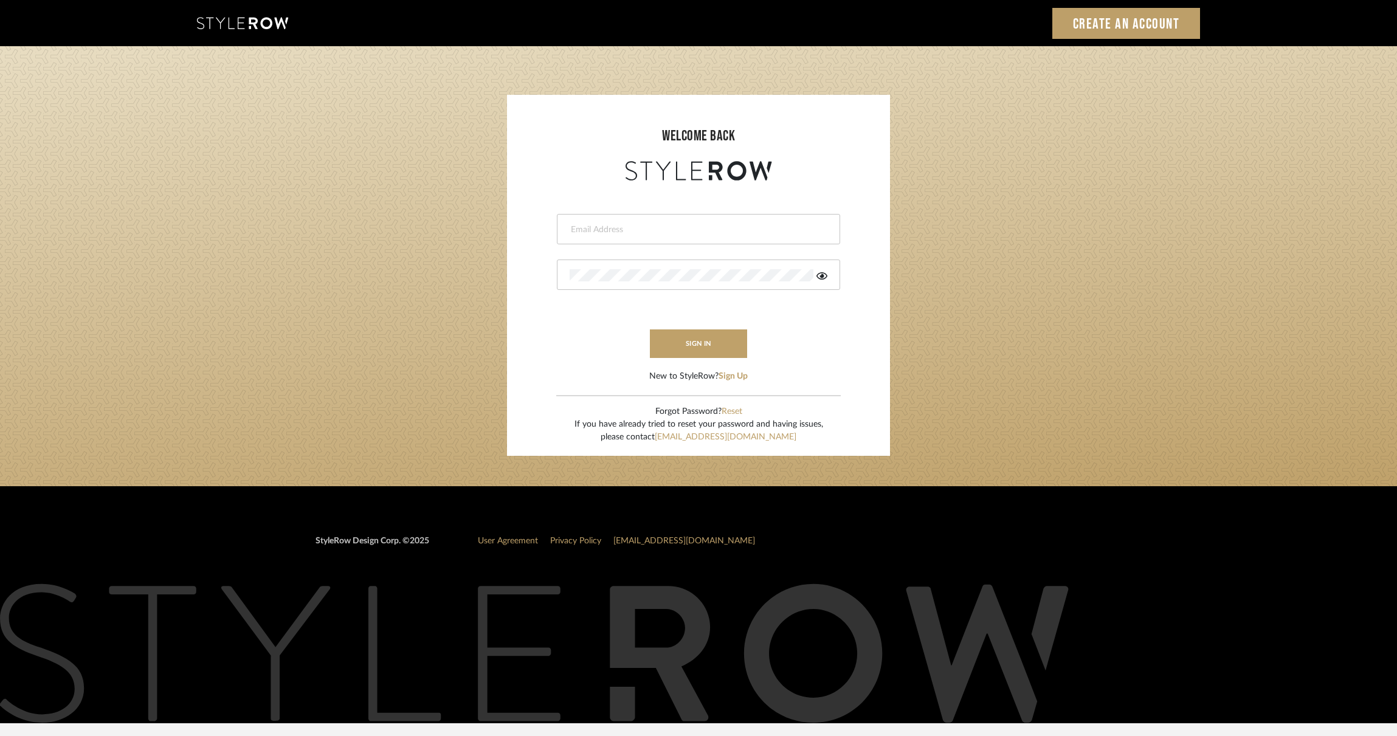
click at [598, 227] on input "email" at bounding box center [697, 230] width 255 height 12
type input "[EMAIL_ADDRESS][DOMAIN_NAME]"
click at [717, 332] on button "sign in" at bounding box center [698, 344] width 97 height 29
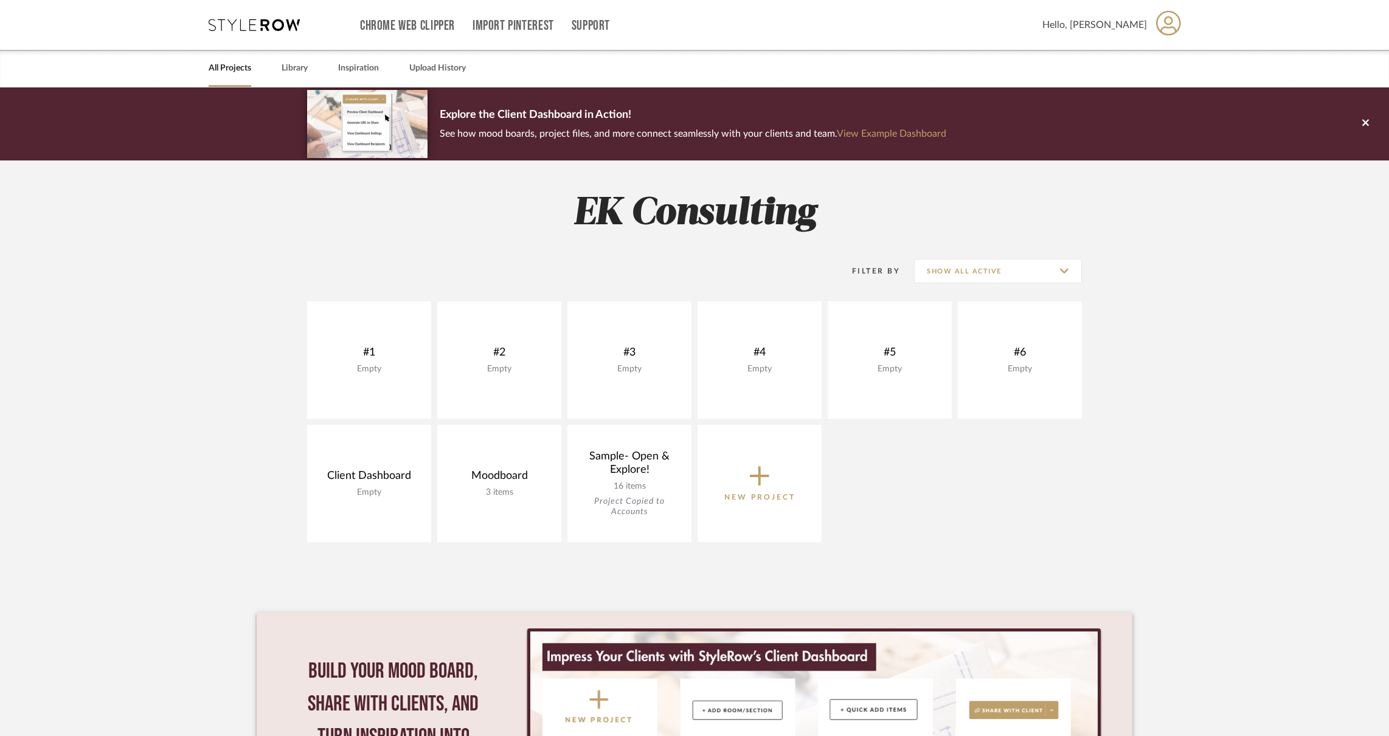
click at [1160, 27] on icon at bounding box center [1168, 23] width 25 height 26
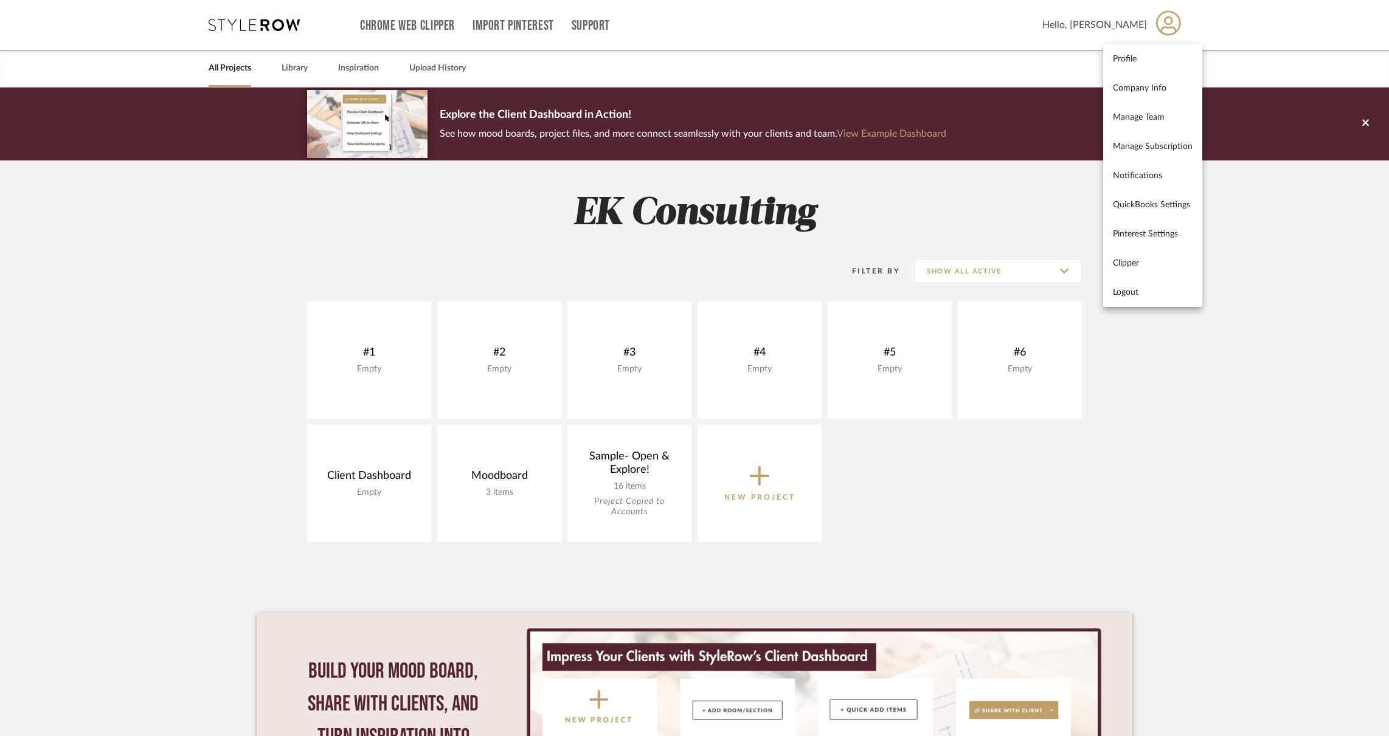
click at [1211, 384] on div at bounding box center [694, 368] width 1389 height 736
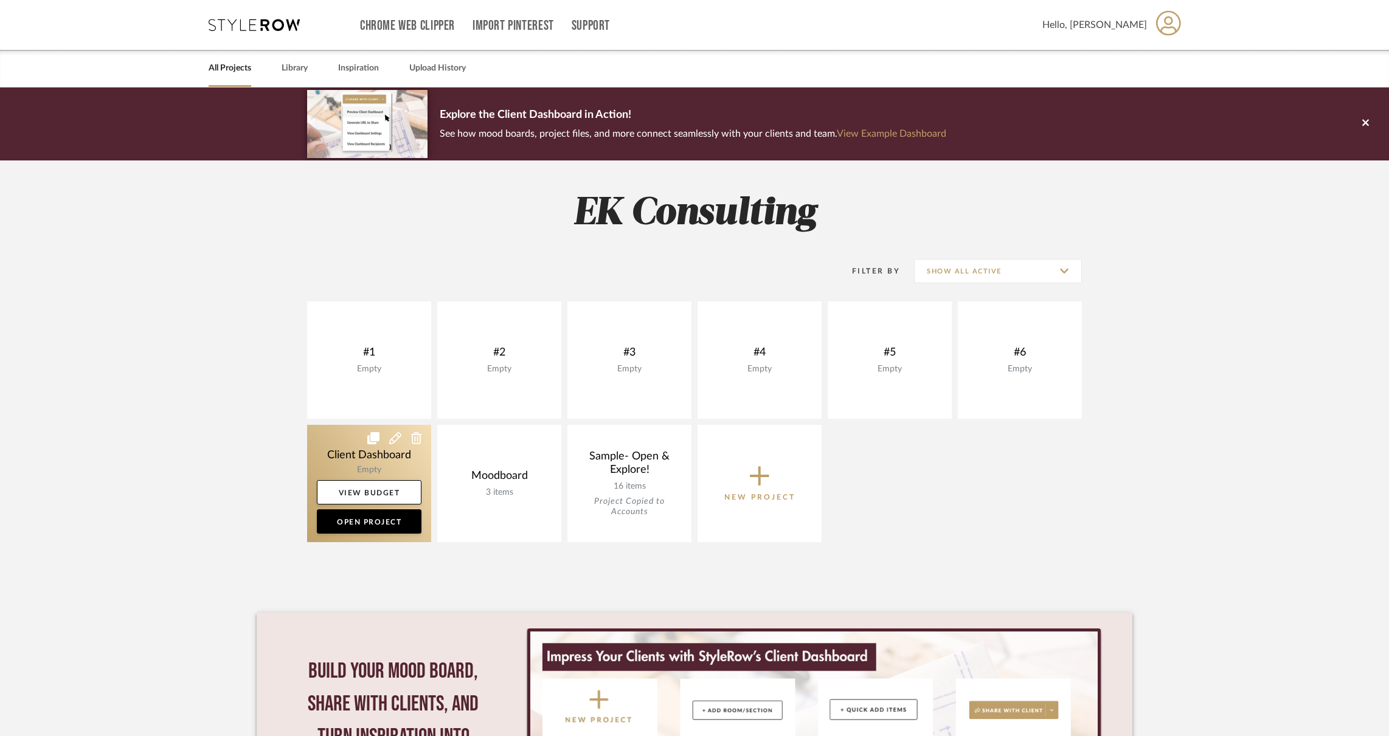
click at [354, 451] on link at bounding box center [369, 483] width 124 height 117
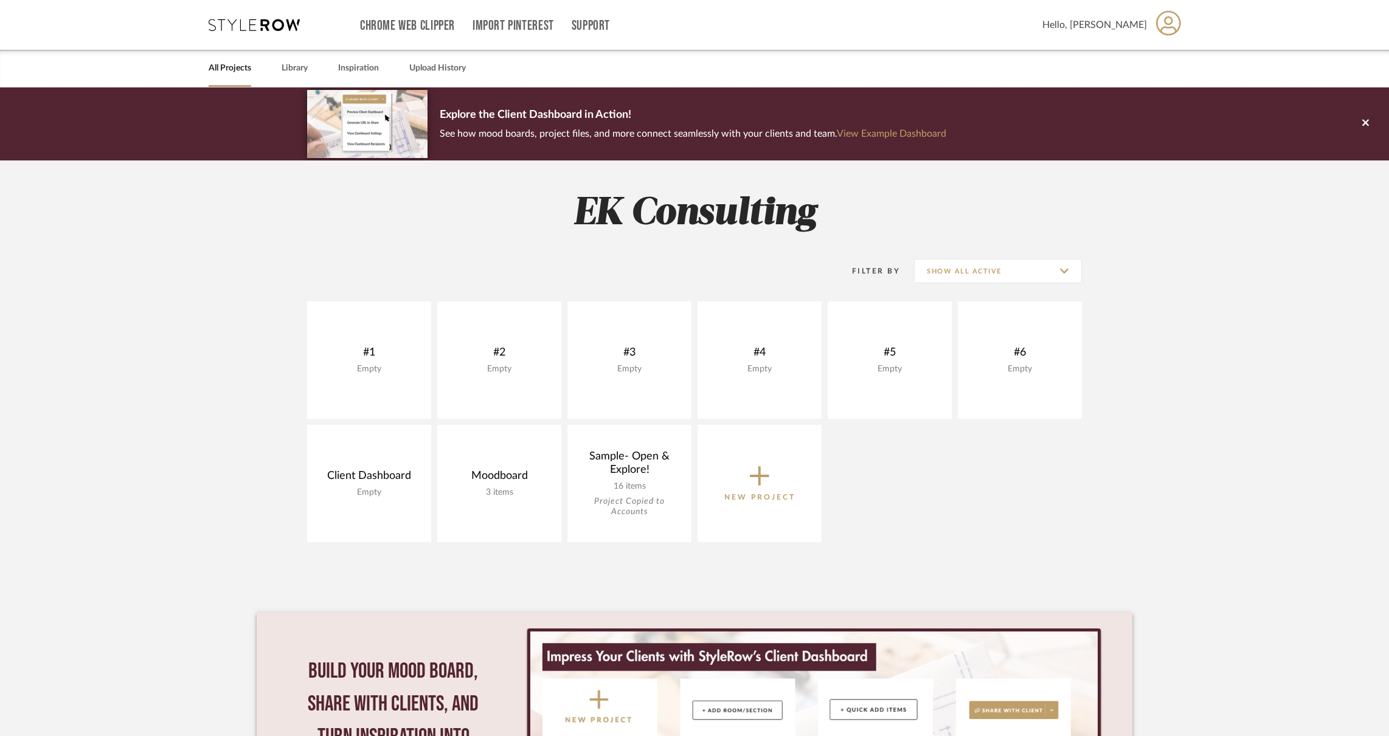
click at [1180, 30] on icon at bounding box center [1168, 23] width 25 height 26
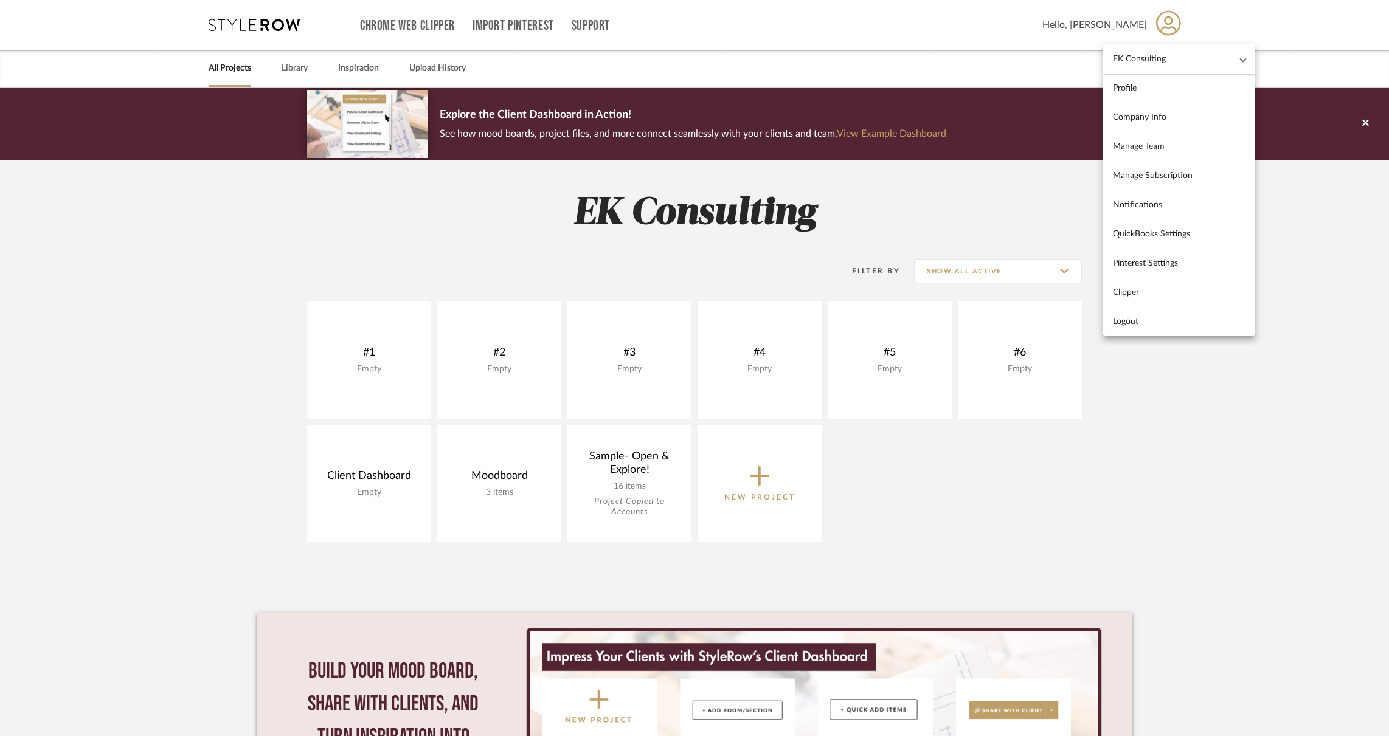
click at [1177, 59] on mat-panel-title "EK Consulting" at bounding box center [1172, 59] width 118 height 10
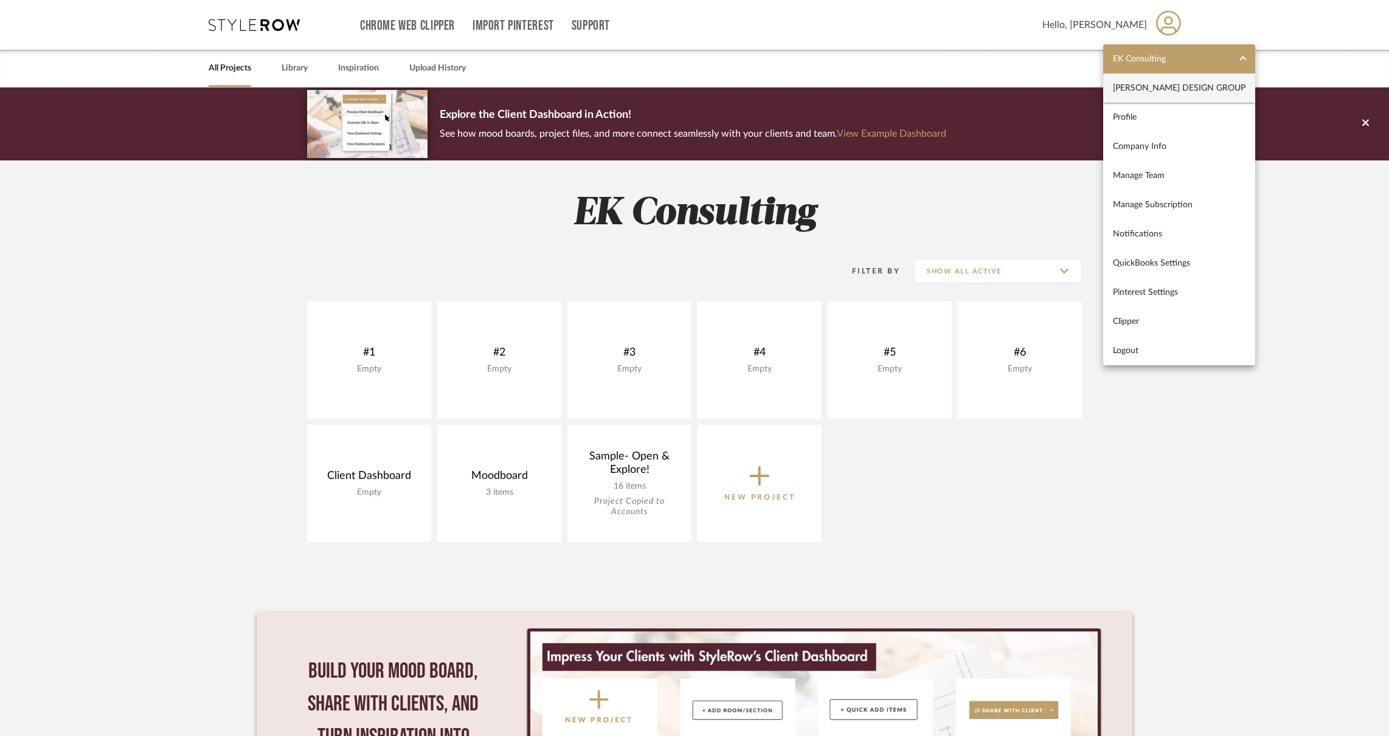
click at [1176, 86] on span "[PERSON_NAME] Design Group" at bounding box center [1179, 88] width 133 height 10
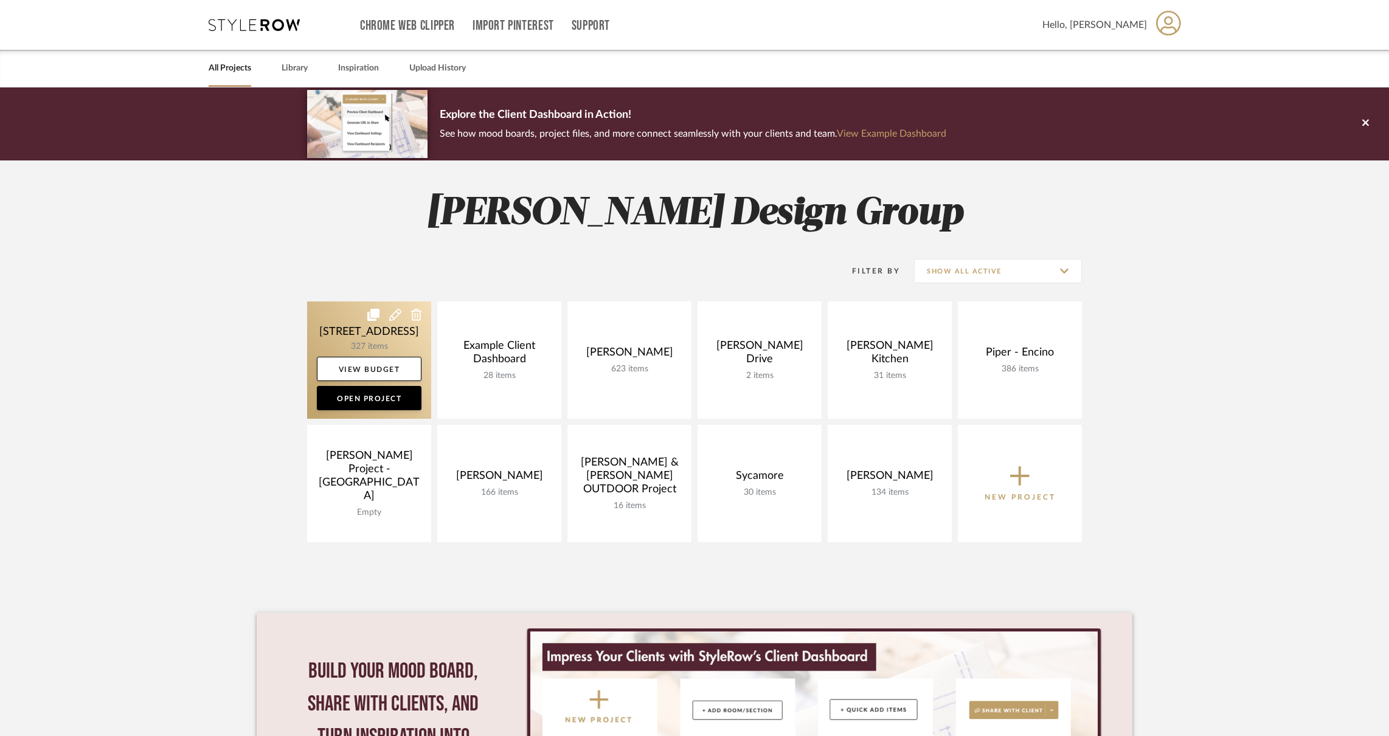
click at [345, 330] on link at bounding box center [369, 360] width 124 height 117
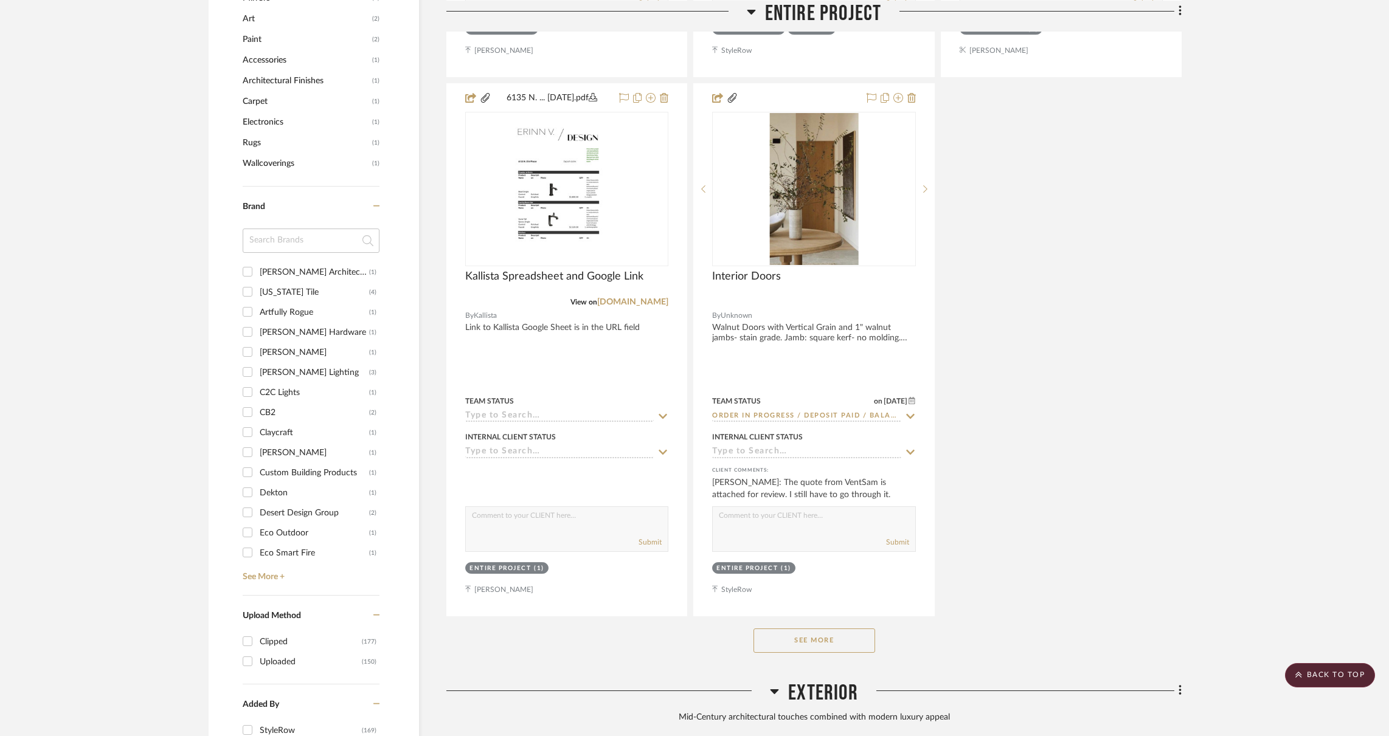
scroll to position [1349, 0]
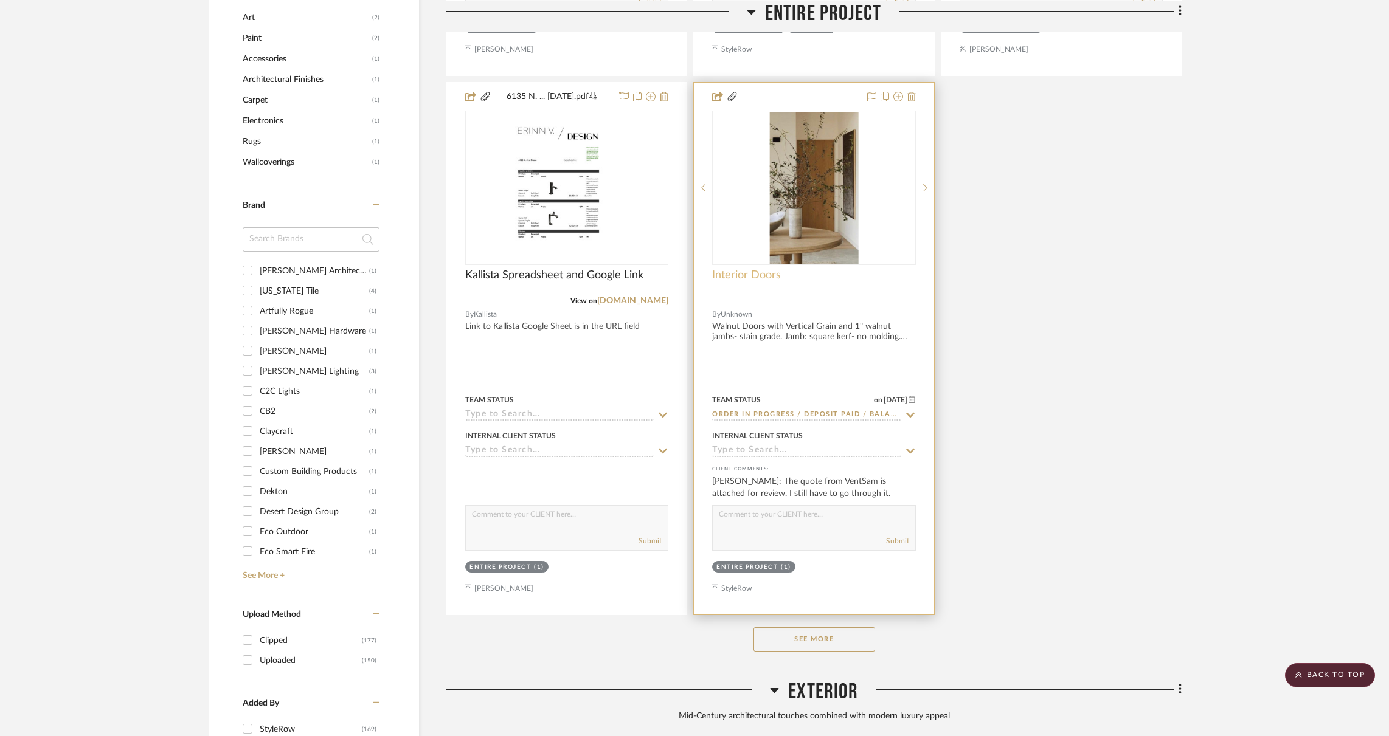
click at [754, 274] on span "Interior Doors" at bounding box center [746, 275] width 69 height 13
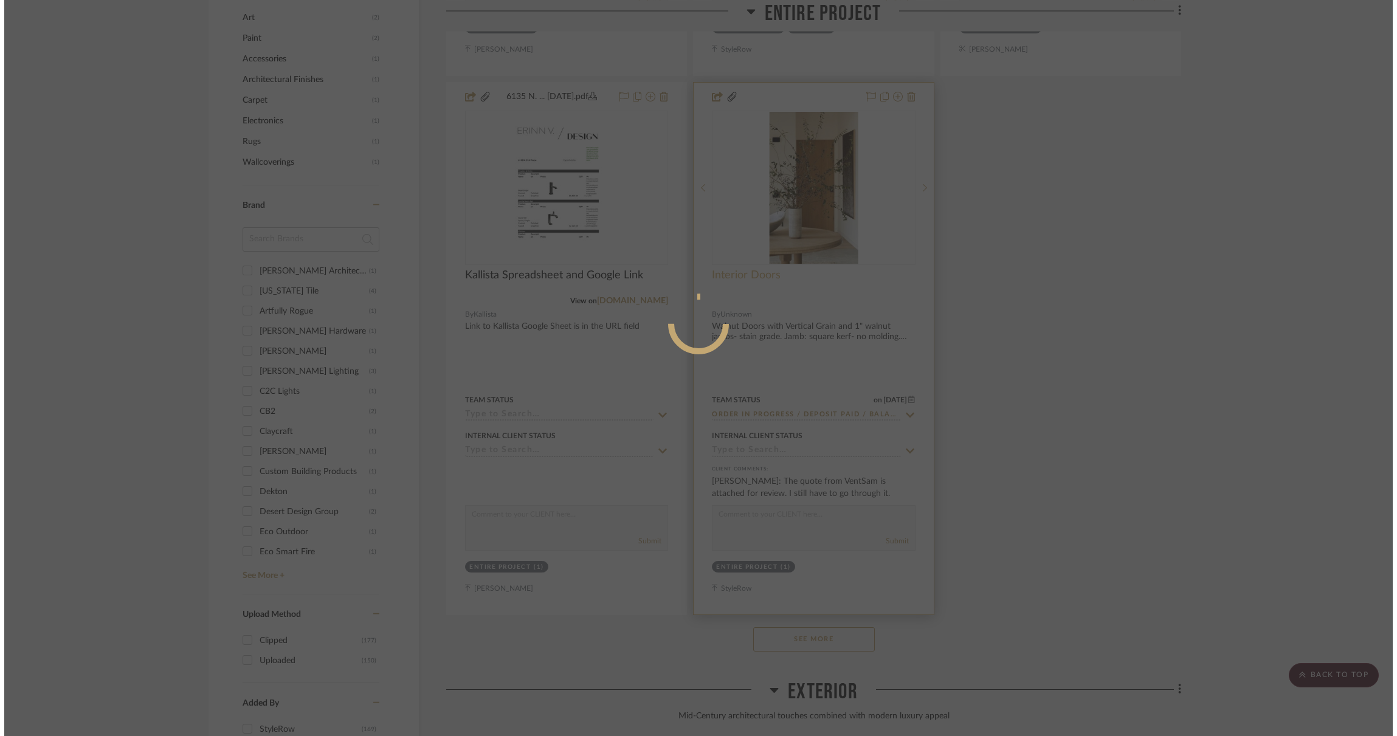
scroll to position [0, 0]
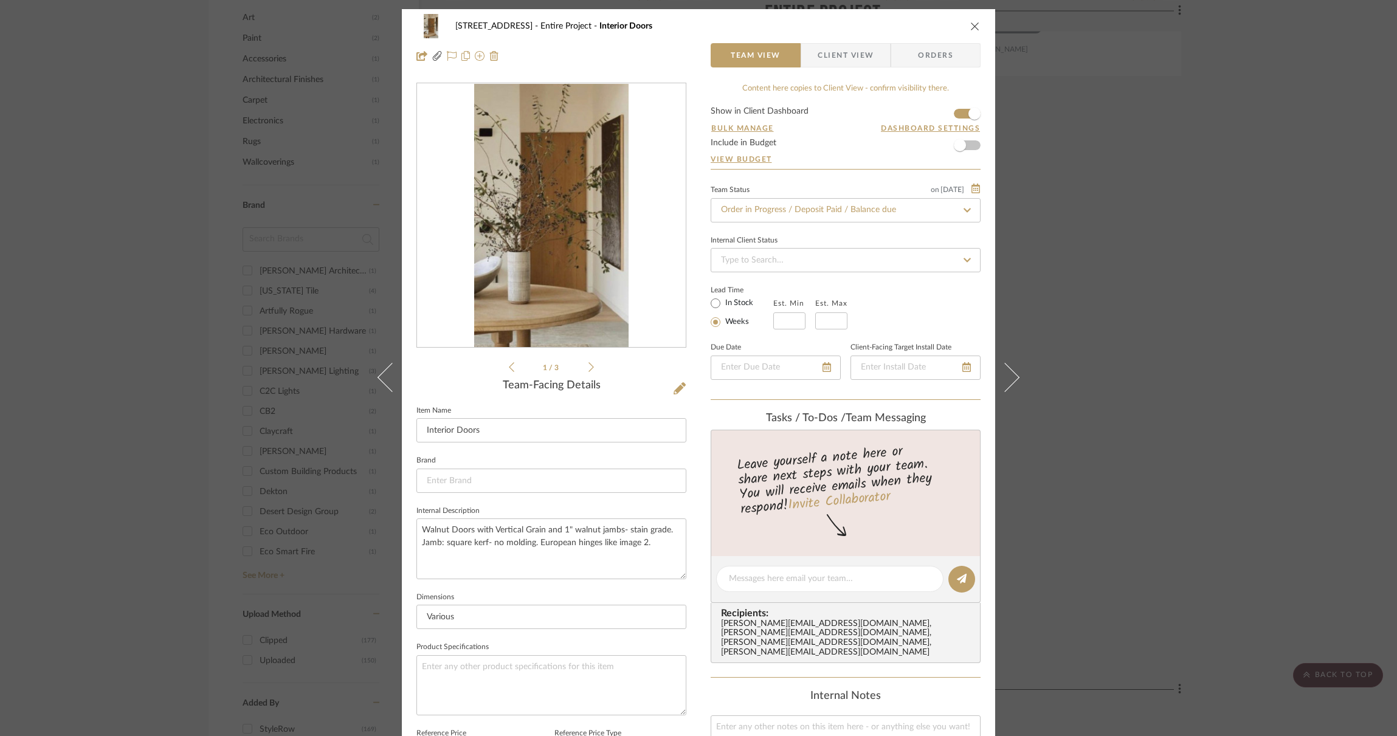
click at [868, 635] on div "erinn@erinnv.com , raina@erinnv.com , shellie@erinnv.com , sheridan@erinnv.com" at bounding box center [848, 639] width 254 height 39
click at [752, 617] on span "Recipients:" at bounding box center [848, 613] width 254 height 11
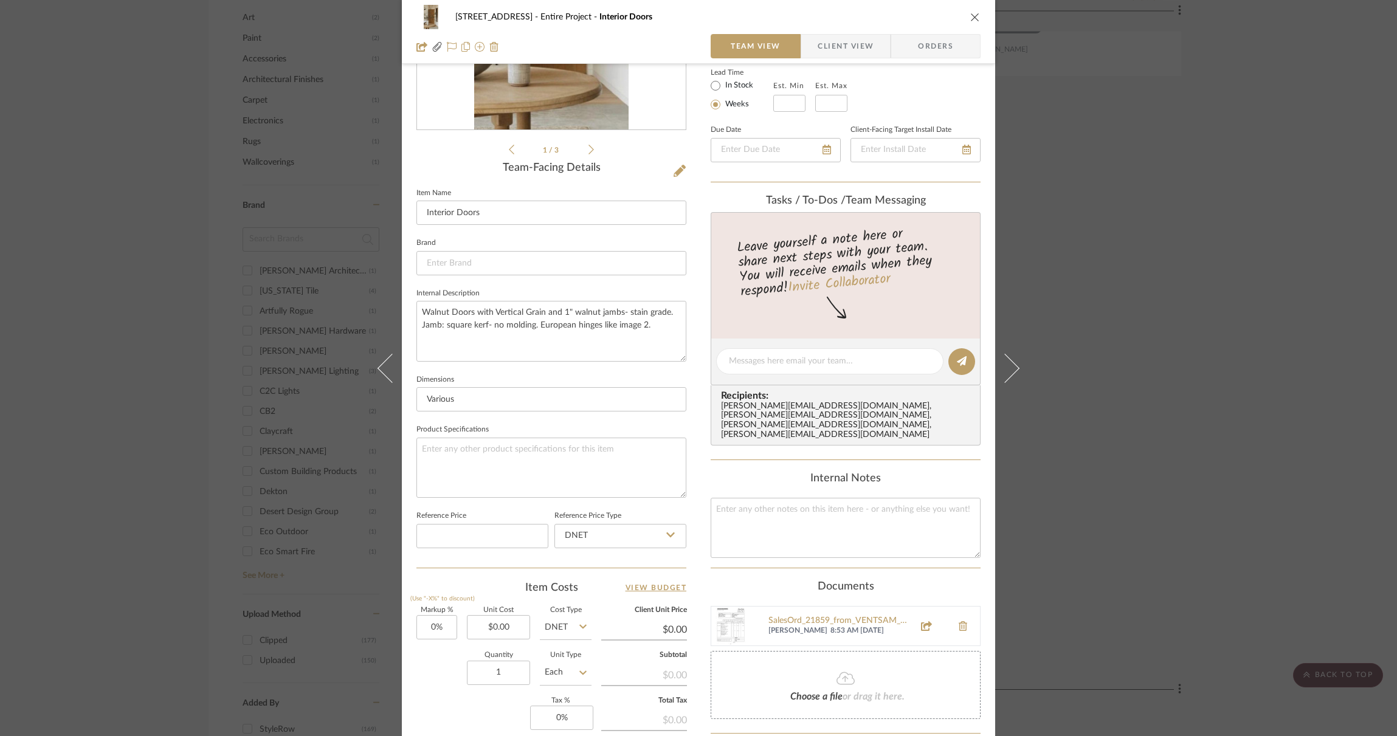
scroll to position [393, 0]
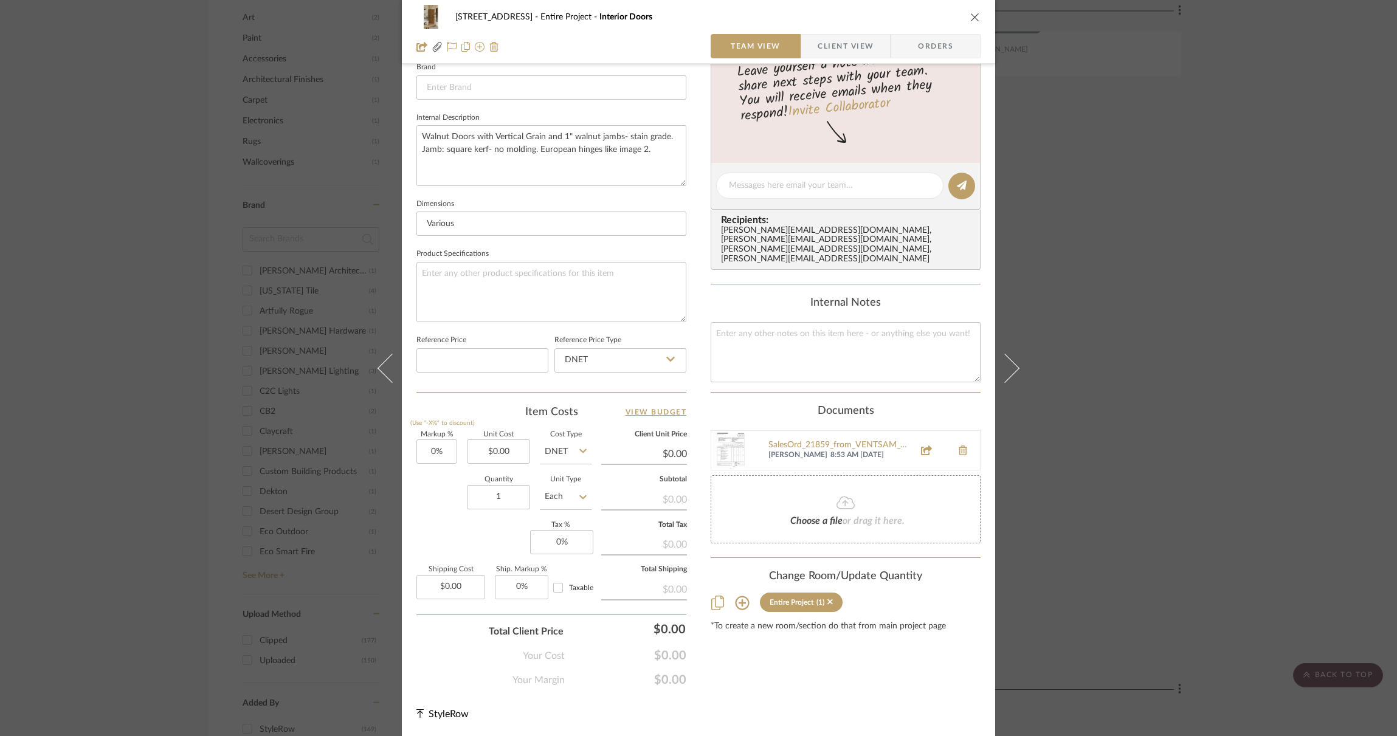
click at [714, 596] on icon at bounding box center [717, 603] width 13 height 15
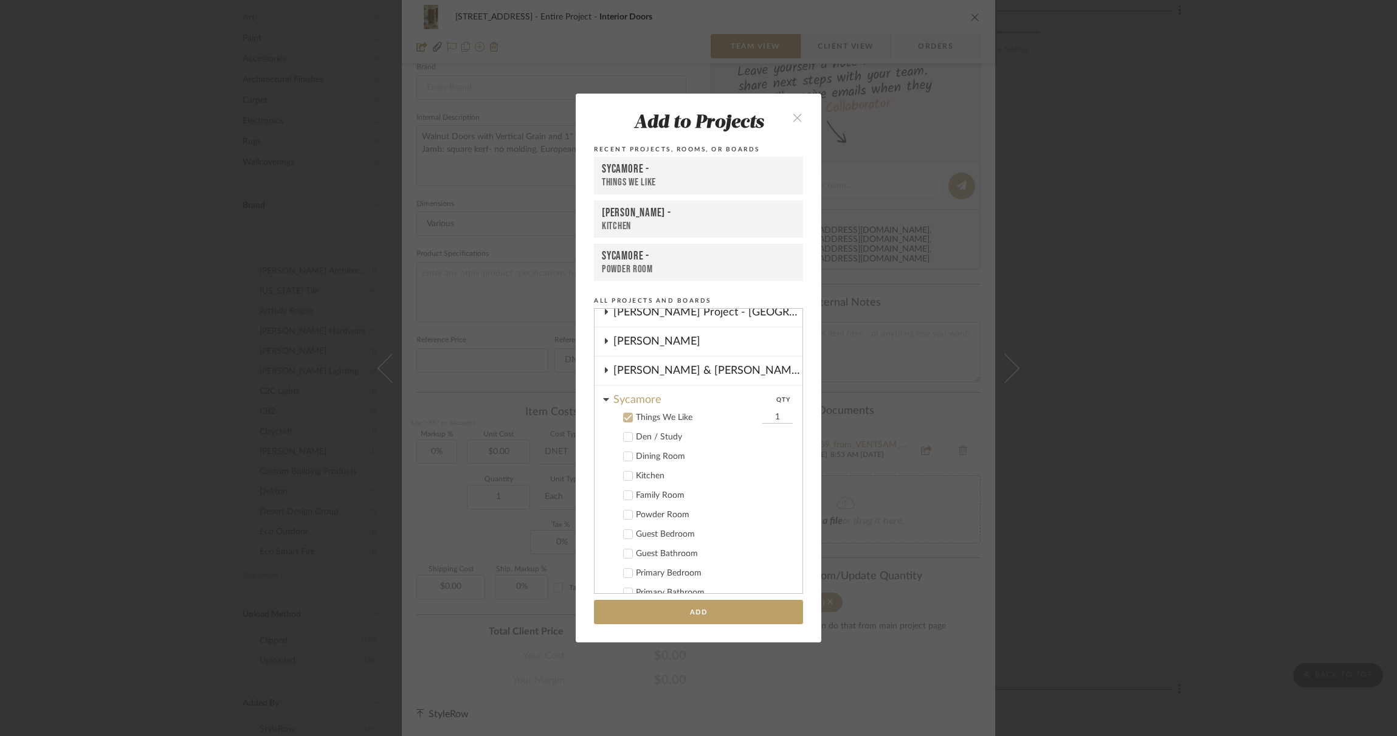
scroll to position [211, 0]
click at [795, 113] on icon "close" at bounding box center [797, 117] width 10 height 10
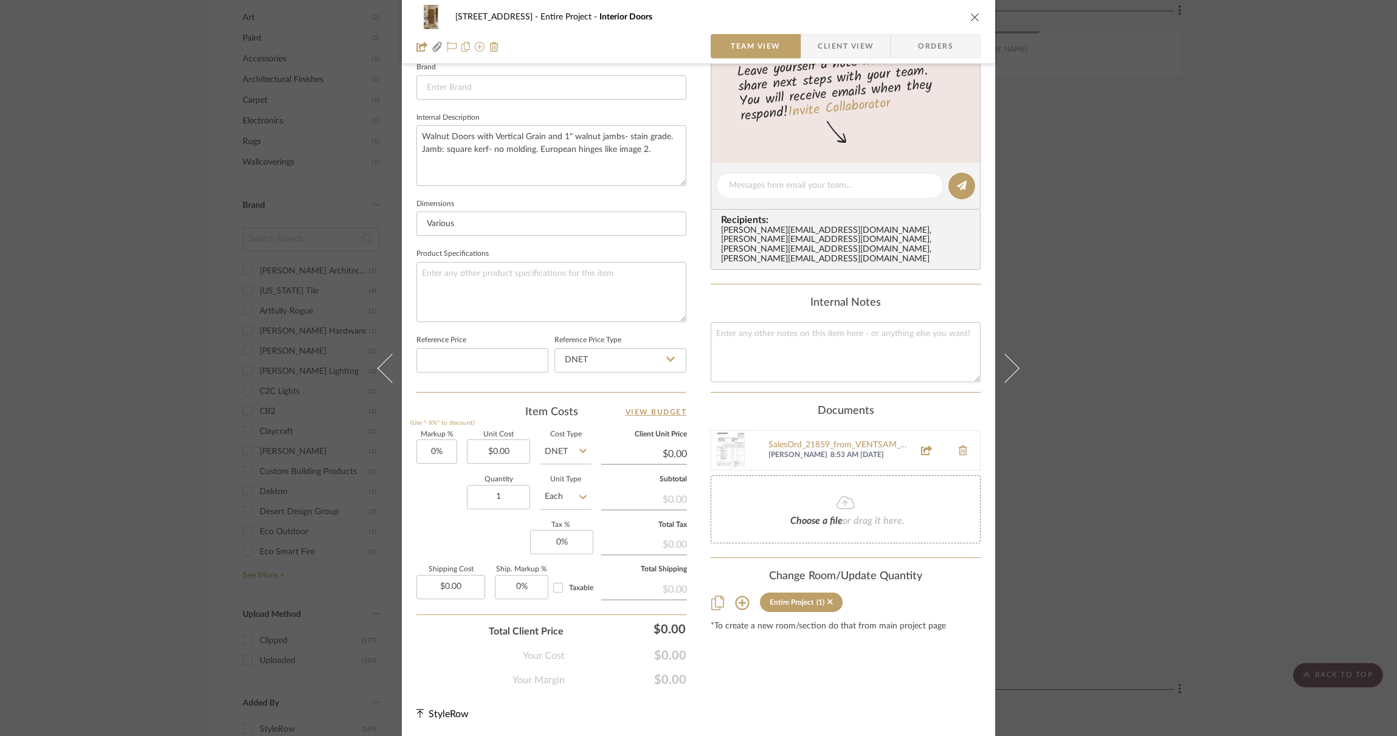
click at [712, 596] on icon at bounding box center [717, 603] width 13 height 15
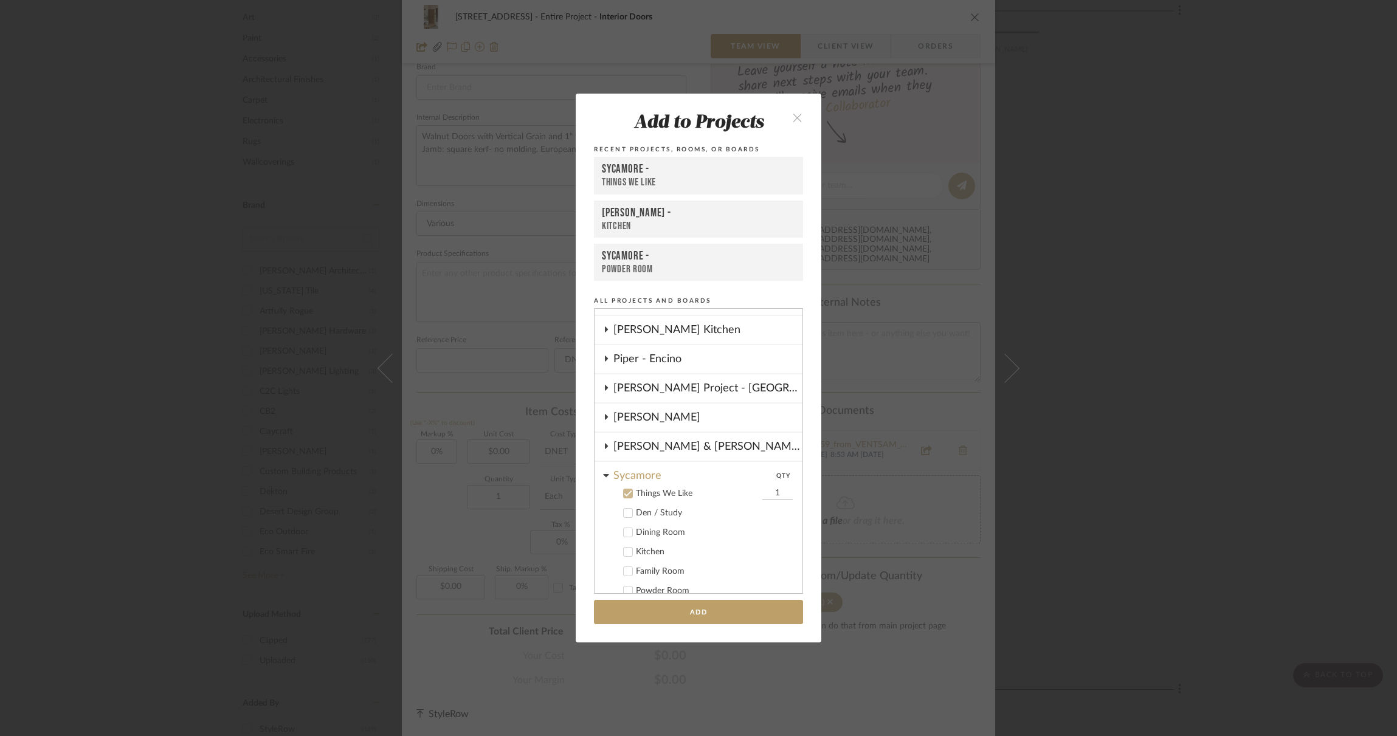
scroll to position [113, 0]
click at [798, 116] on button "close" at bounding box center [798, 117] width 36 height 25
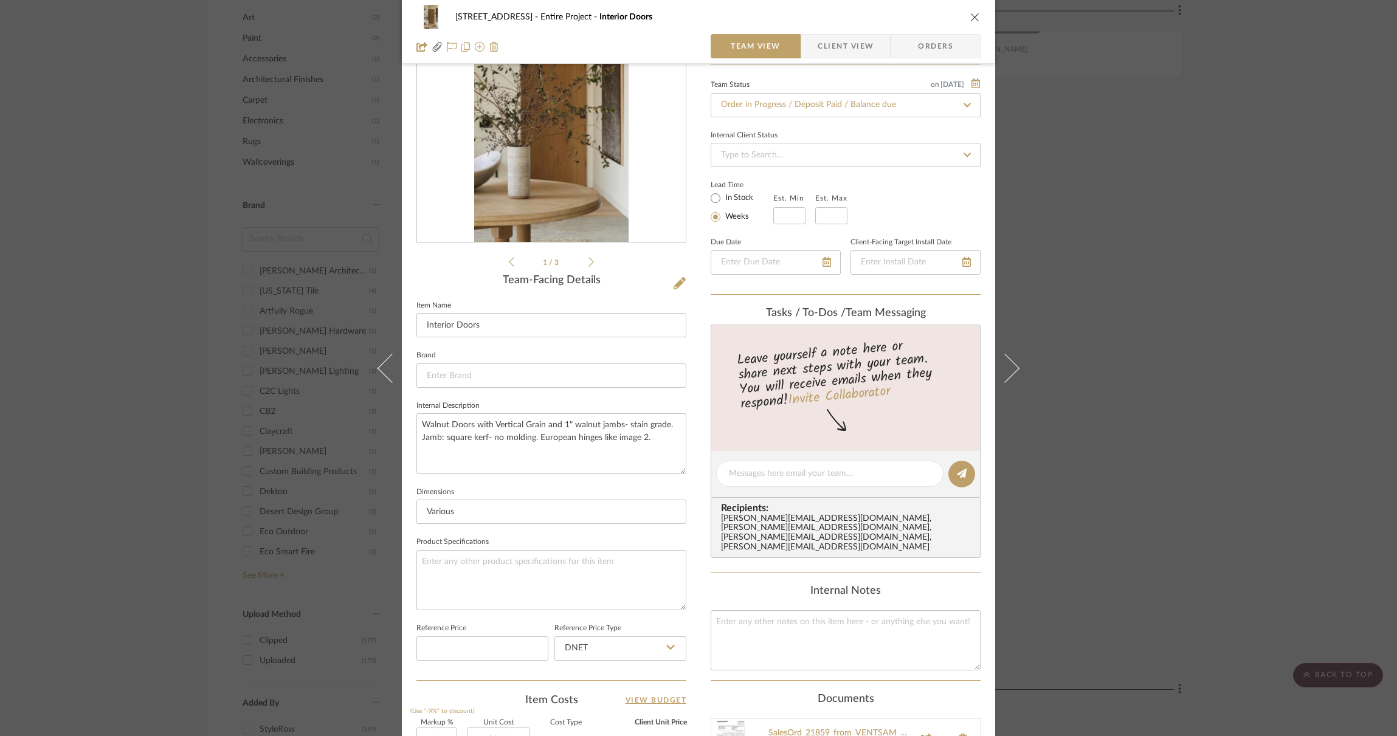
scroll to position [107, 0]
click at [800, 519] on div "erinn@erinnv.com , raina@erinnv.com , shellie@erinnv.com , sheridan@erinnv.com" at bounding box center [848, 532] width 254 height 39
click at [744, 513] on div "erinn@erinnv.com , raina@erinnv.com , shellie@erinnv.com , sheridan@erinnv.com" at bounding box center [848, 532] width 254 height 39
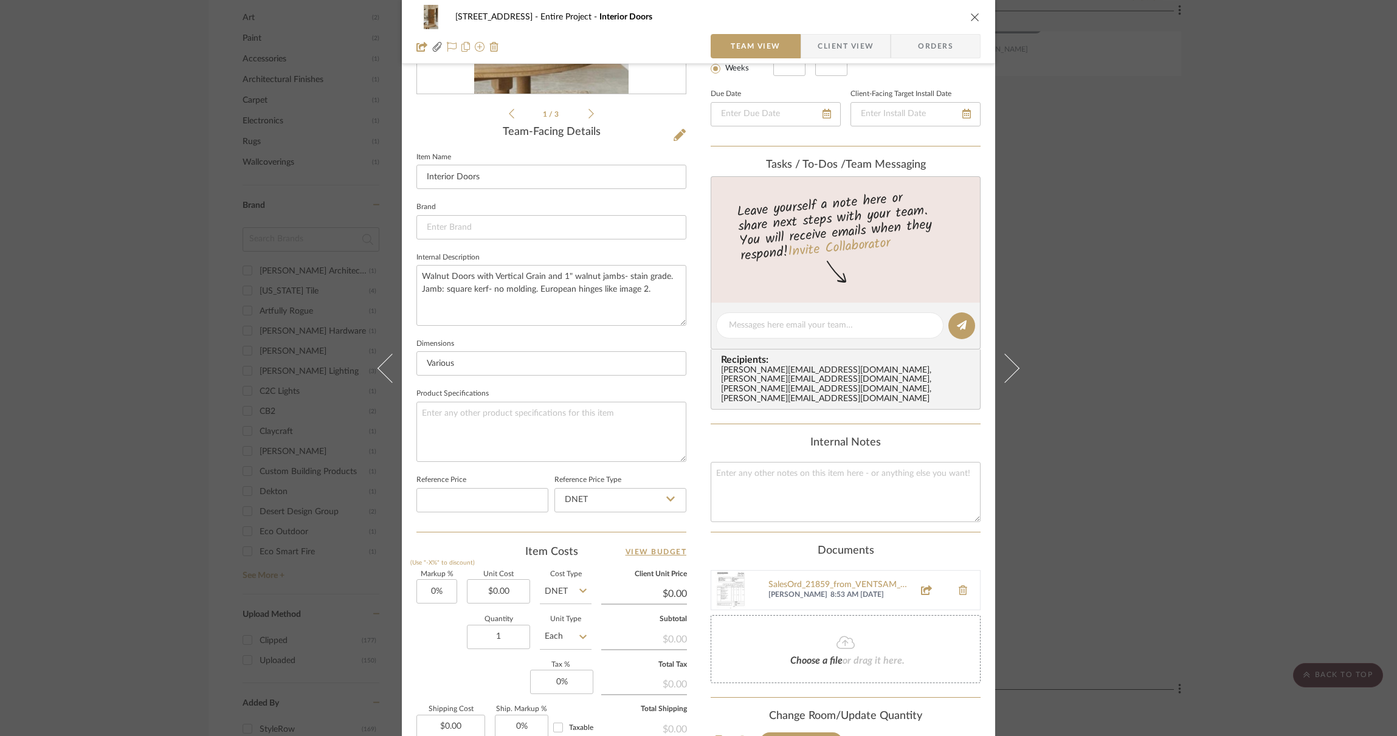
scroll to position [261, 0]
